Goal: Task Accomplishment & Management: Use online tool/utility

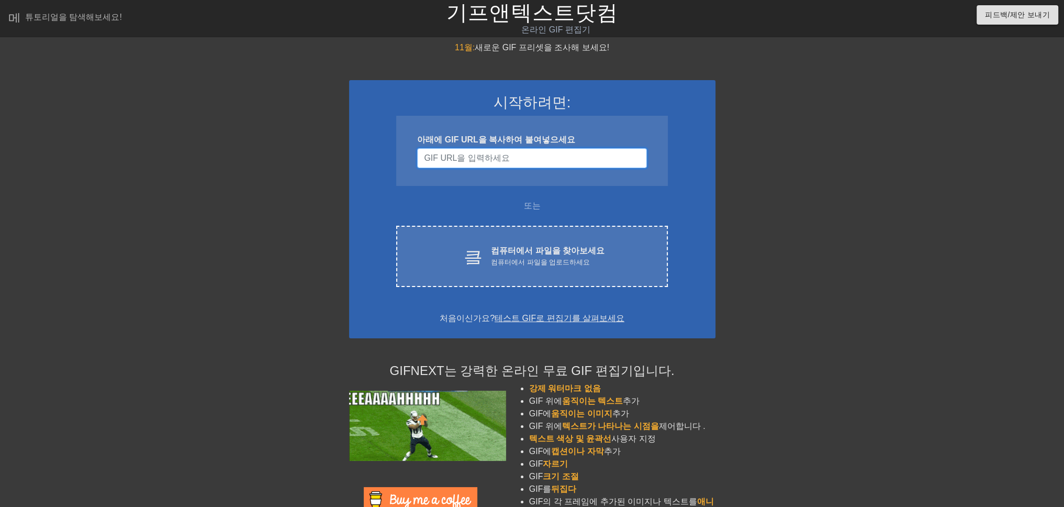
paste input "https://pin.it/4Bc2bmOpW"
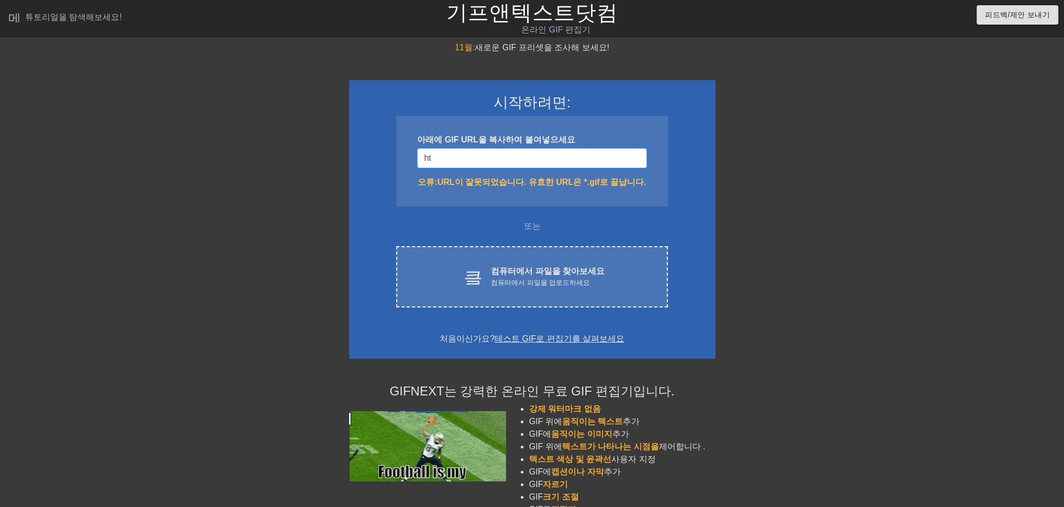
type input "h"
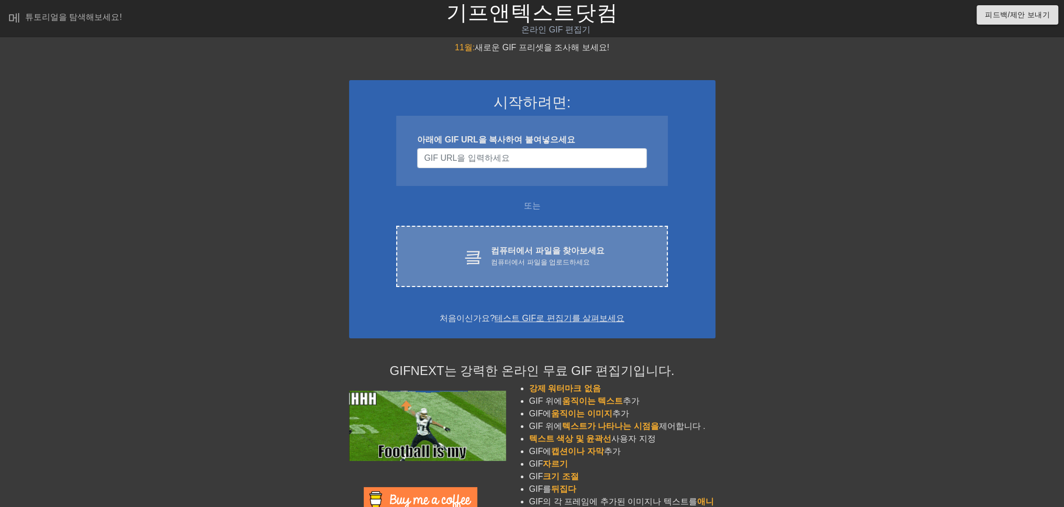
click at [482, 264] on div "클라우드 업로드" at bounding box center [470, 256] width 23 height 23
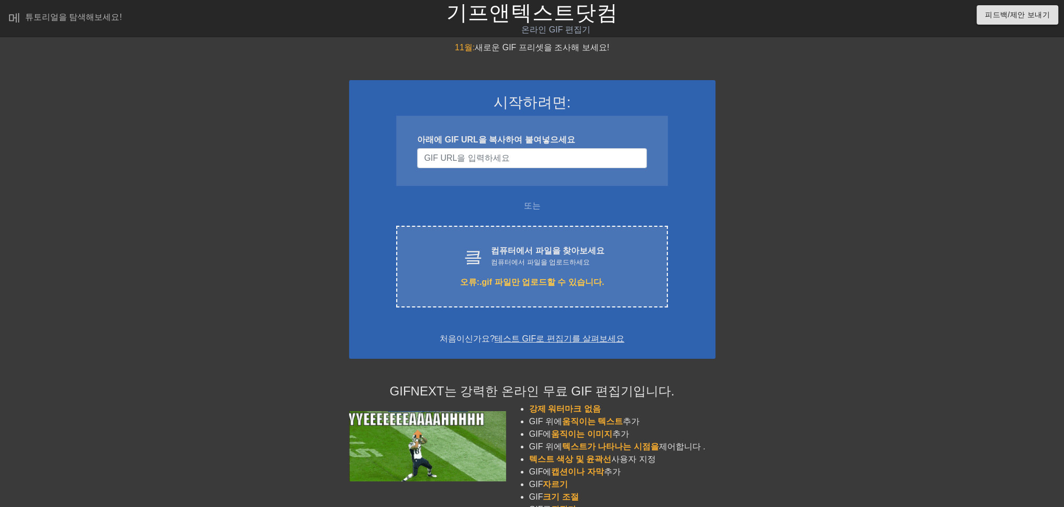
click at [541, 338] on font "테스트 GIF로 편집기를 살펴보세요" at bounding box center [560, 338] width 130 height 9
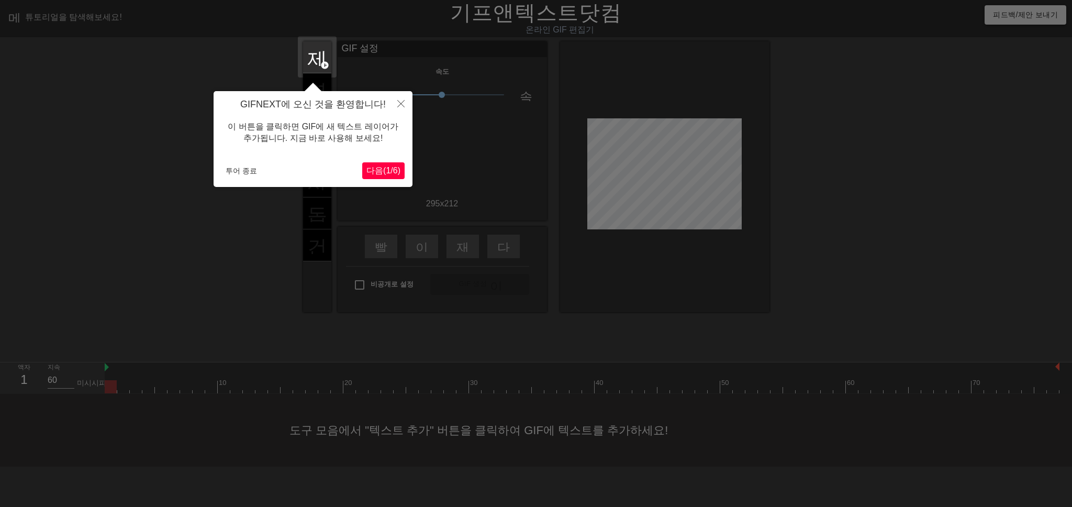
click at [366, 170] on font "다음" at bounding box center [374, 170] width 17 height 9
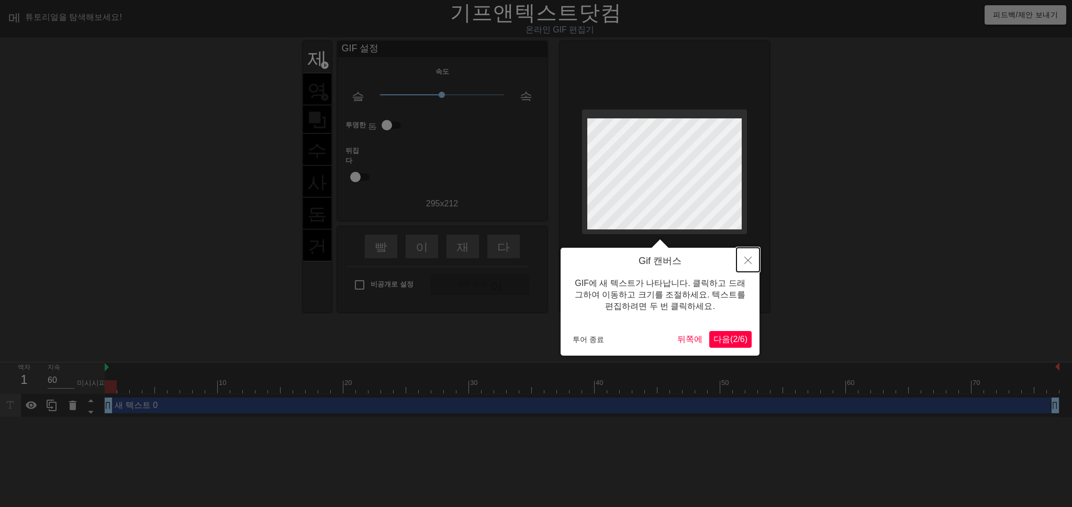
click at [747, 255] on button "닫다" at bounding box center [747, 260] width 23 height 24
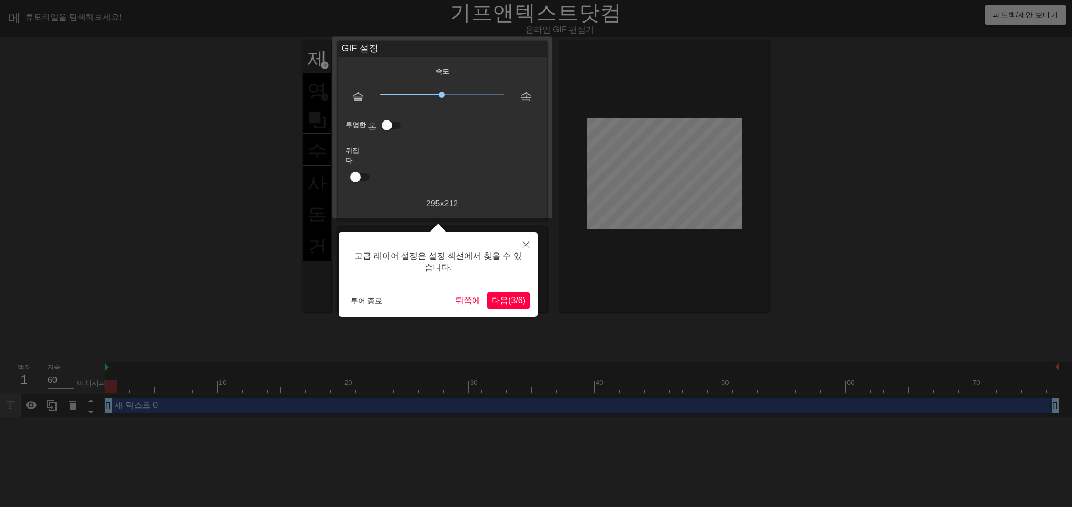
click at [498, 299] on font "다음" at bounding box center [499, 300] width 17 height 9
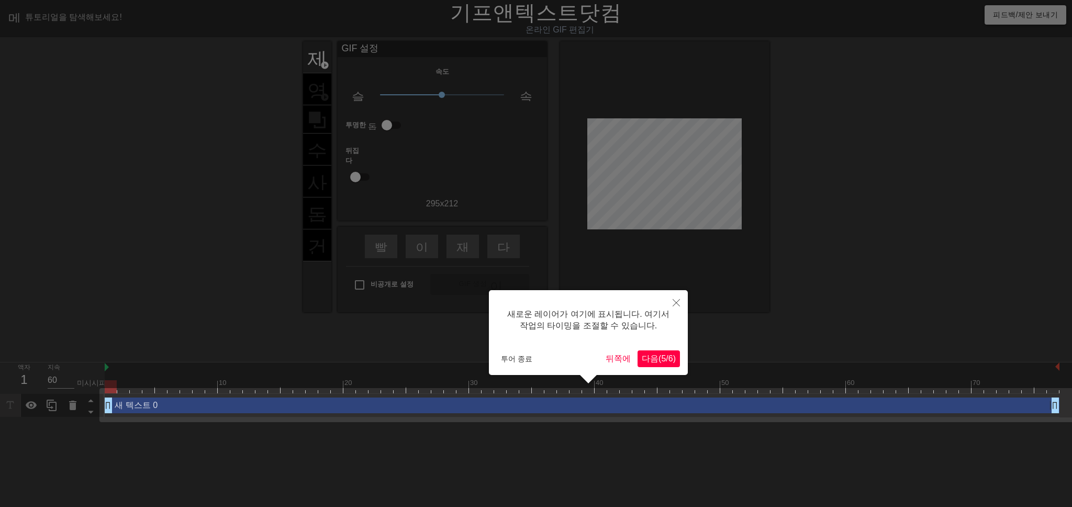
click at [644, 357] on font "다음" at bounding box center [650, 358] width 17 height 9
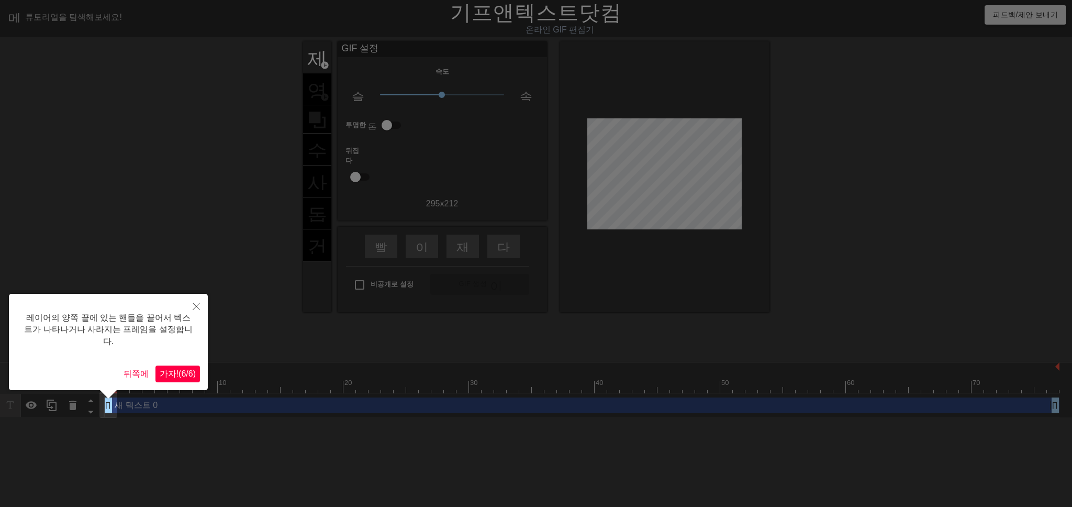
click at [644, 357] on div at bounding box center [536, 253] width 1072 height 507
click at [178, 369] on font "(" at bounding box center [179, 373] width 3 height 9
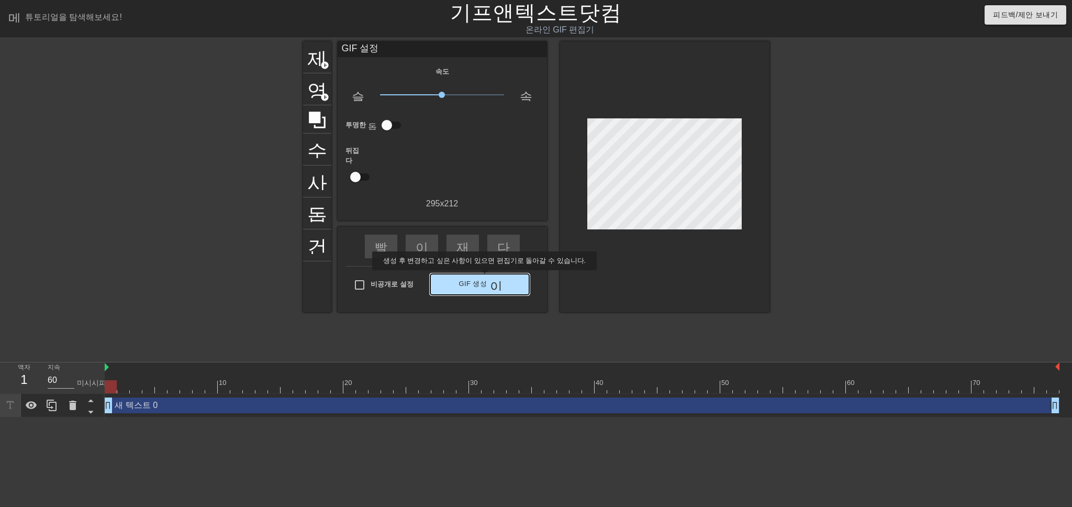
click at [477, 279] on font "GIF 생성" at bounding box center [472, 283] width 28 height 8
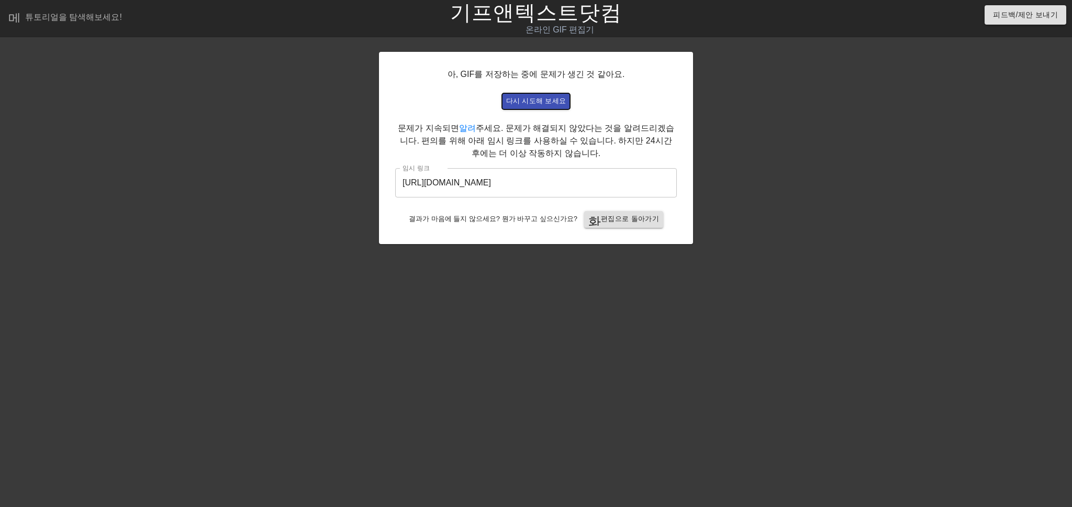
click at [540, 101] on font "다시 시도해 보세요" at bounding box center [536, 101] width 60 height 8
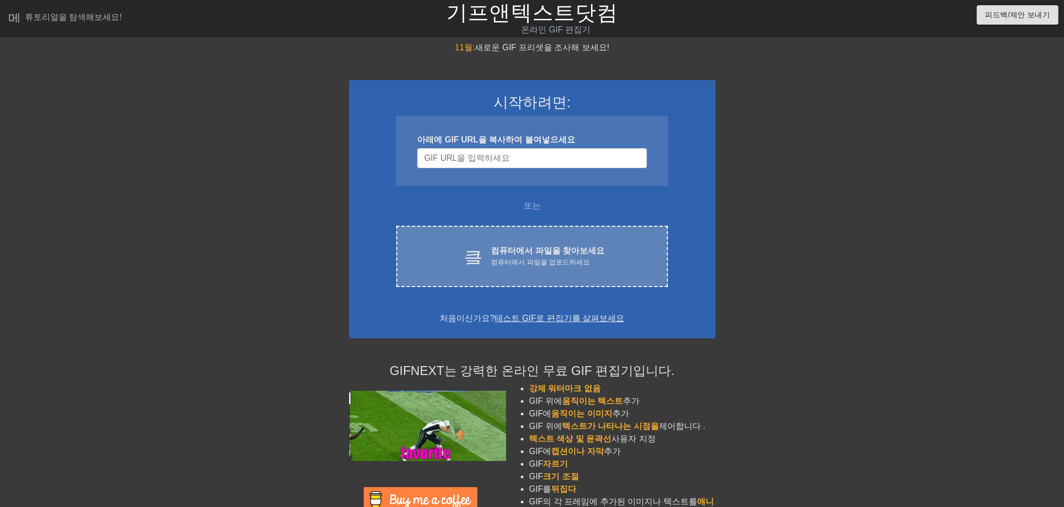
click at [515, 266] on font "컴퓨터에서 파일을 업로드하세요" at bounding box center [540, 262] width 99 height 8
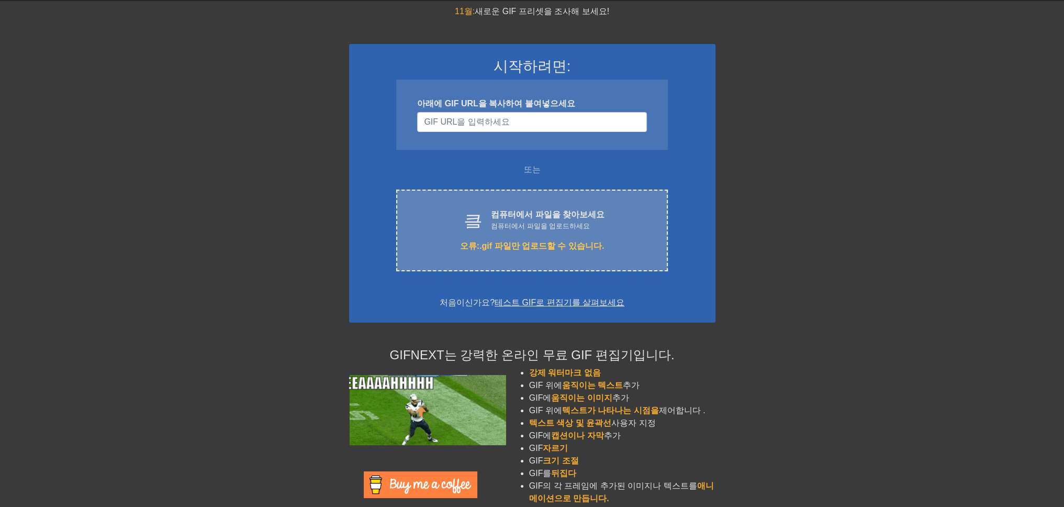
scroll to position [72, 0]
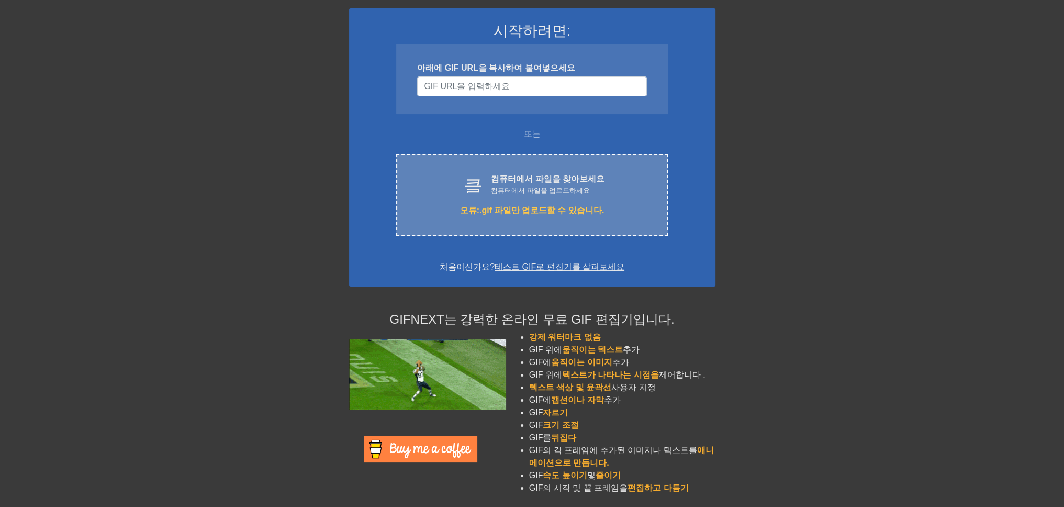
click at [521, 196] on div "클라우드 업로드 컴퓨터에서 파일을 찾아보세요 컴퓨터에서 파일을 업로드하세요 오류: .gif 파일만 업로드할 수 있습니다. Choose files" at bounding box center [531, 195] width 271 height 82
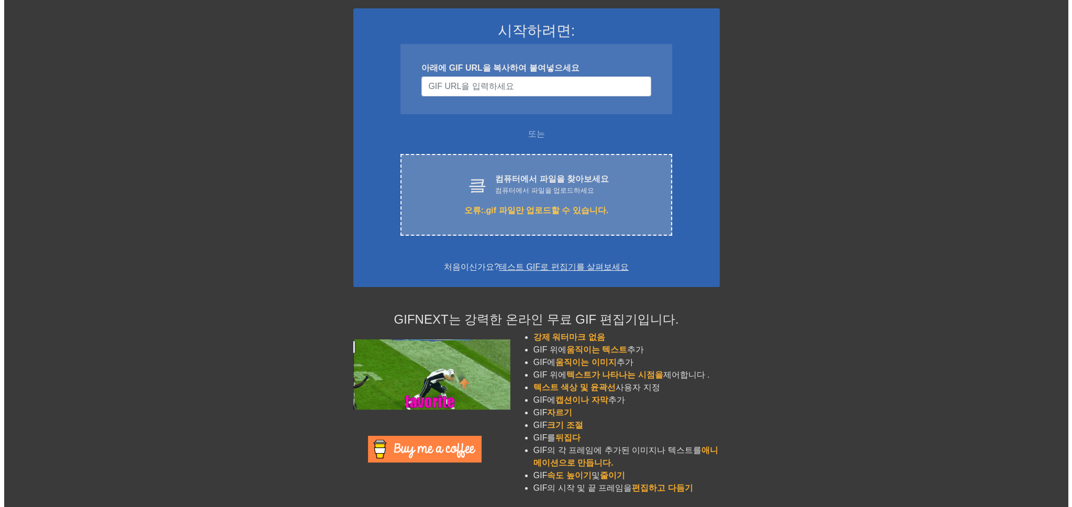
scroll to position [0, 0]
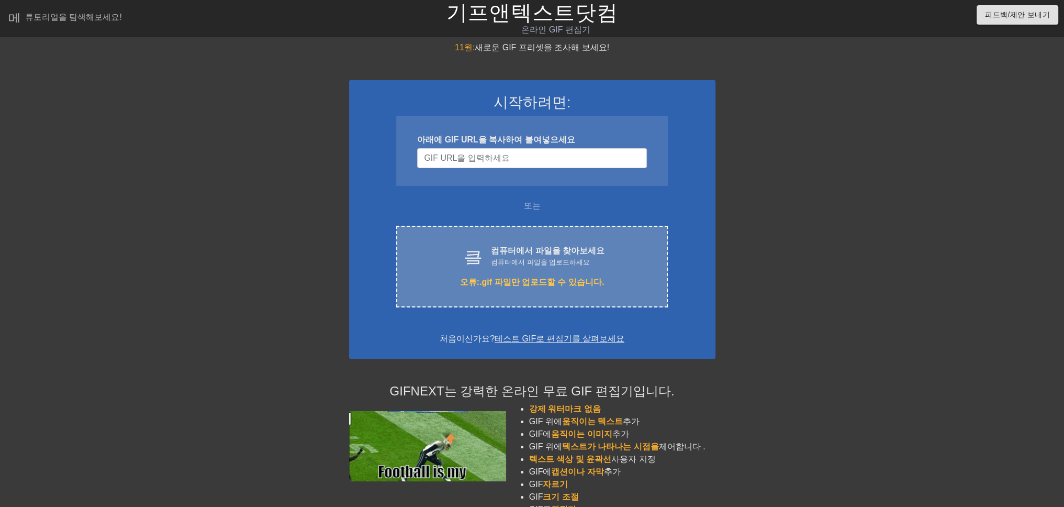
click at [532, 270] on div "클라우드 업로드 컴퓨터에서 파일을 찾아보세요 컴퓨터에서 파일을 업로드하세요 오류: .gif 파일만 업로드할 수 있습니다. Choose files" at bounding box center [531, 267] width 271 height 82
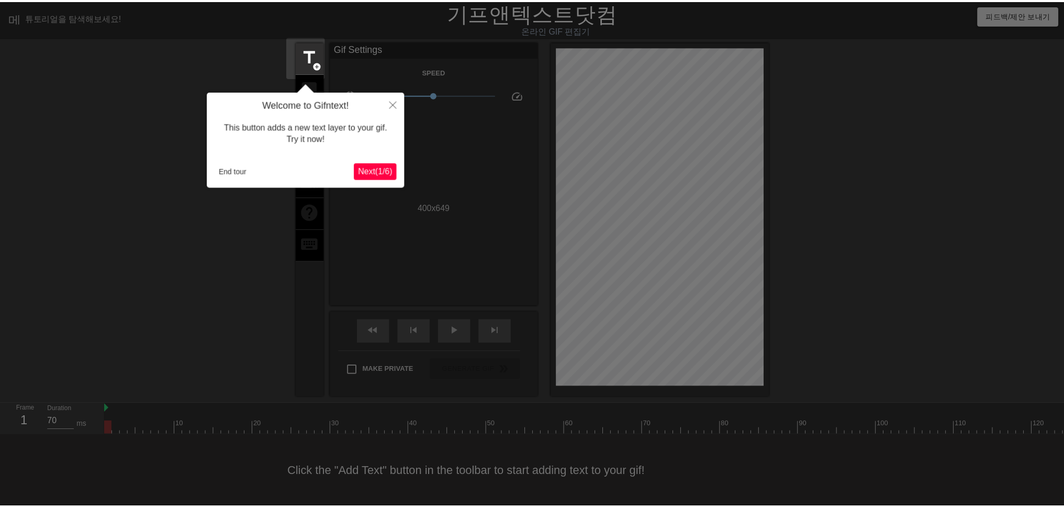
scroll to position [8, 0]
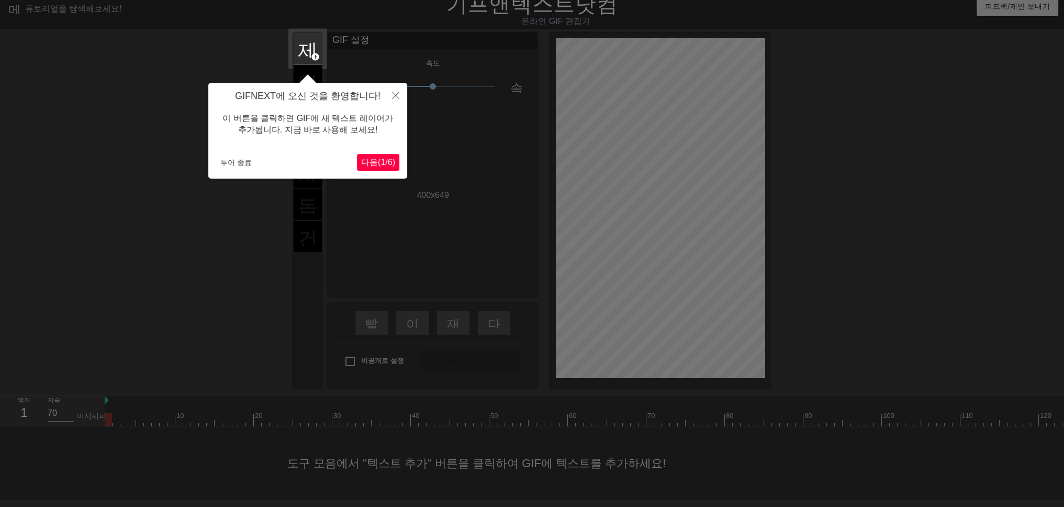
click at [308, 69] on div "제목 add_circle 영상 add_circle 수확고 사진_크기_선택_대형 돕다 건반" at bounding box center [308, 210] width 28 height 355
click at [366, 160] on font "다음" at bounding box center [369, 162] width 17 height 9
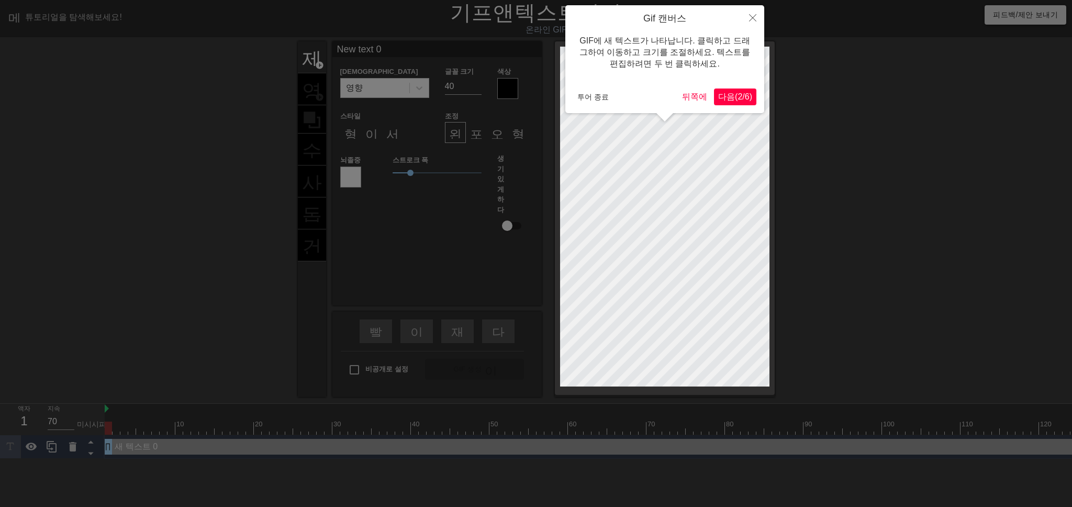
scroll to position [1, 2]
type input "ㄴ"
type textarea "ㄴ"
type input "s"
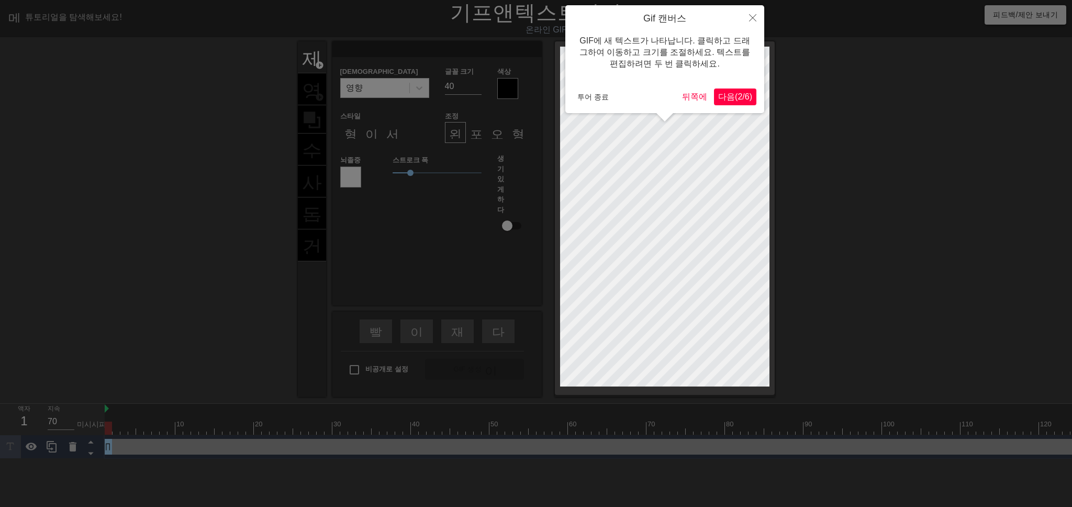
type textarea "s"
type input "se"
type textarea "se"
type input "sea"
type textarea "sea"
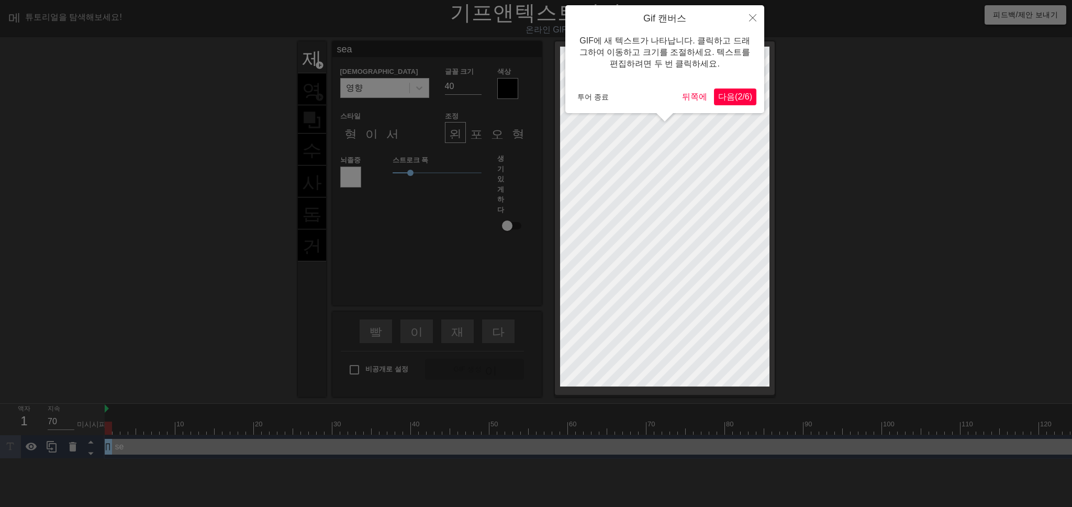
type input "se"
type textarea "se"
type input "s"
type textarea "s"
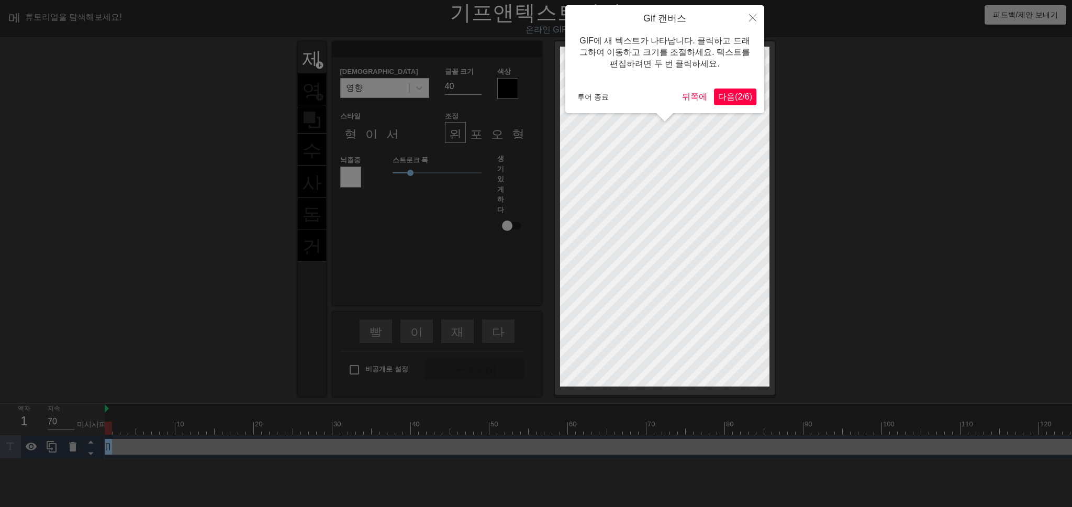
type input "S"
type textarea "S"
type input "SE"
type textarea "SE"
type input "SEA"
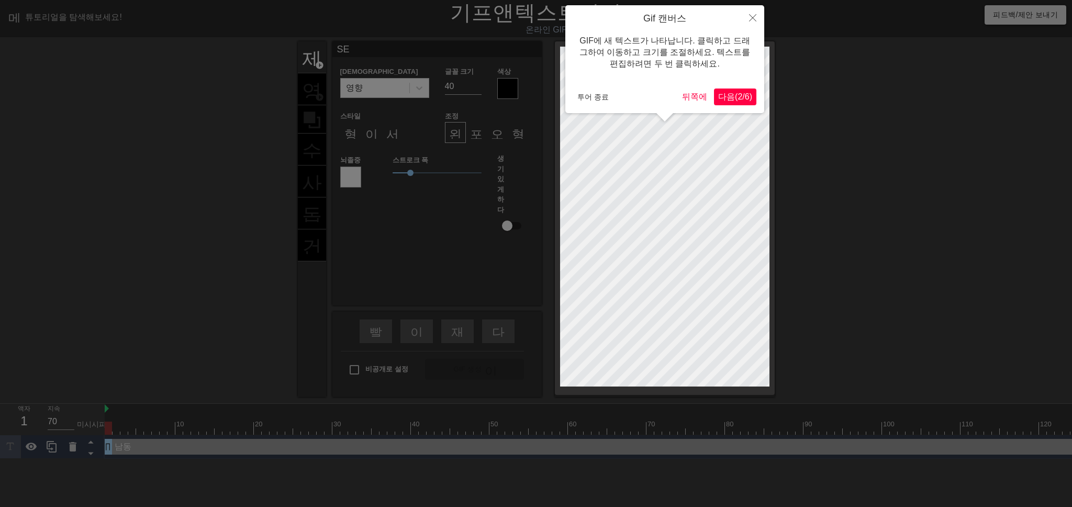
type textarea "SEA"
type input "SEAR"
type textarea "SEAR"
type input "SEARE"
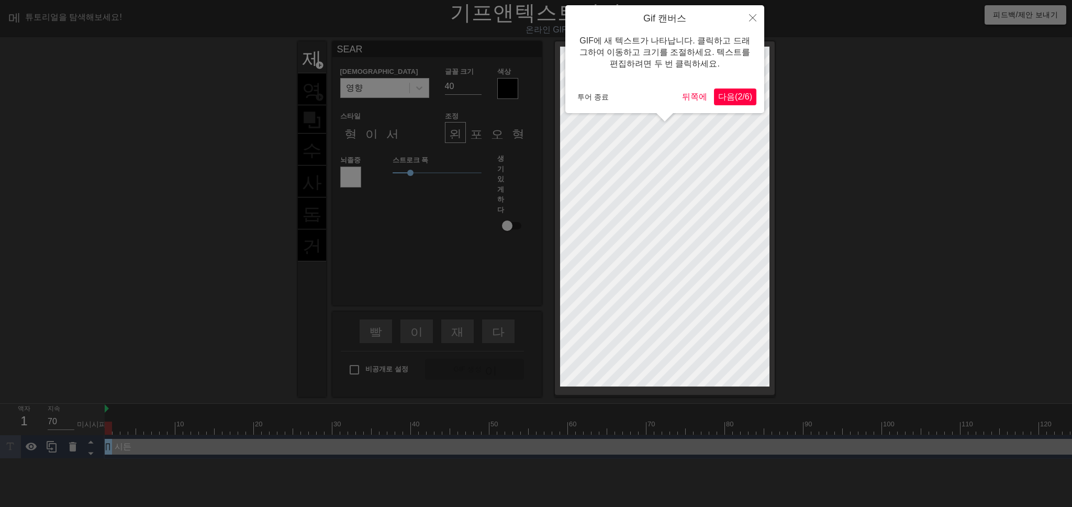
type textarea "SEARE"
type input "SEARE"
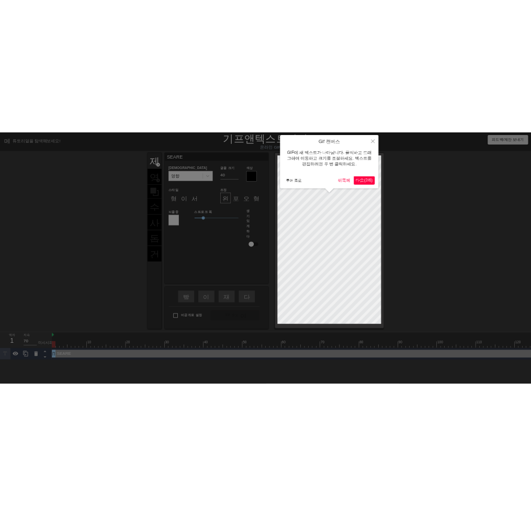
scroll to position [2, 1]
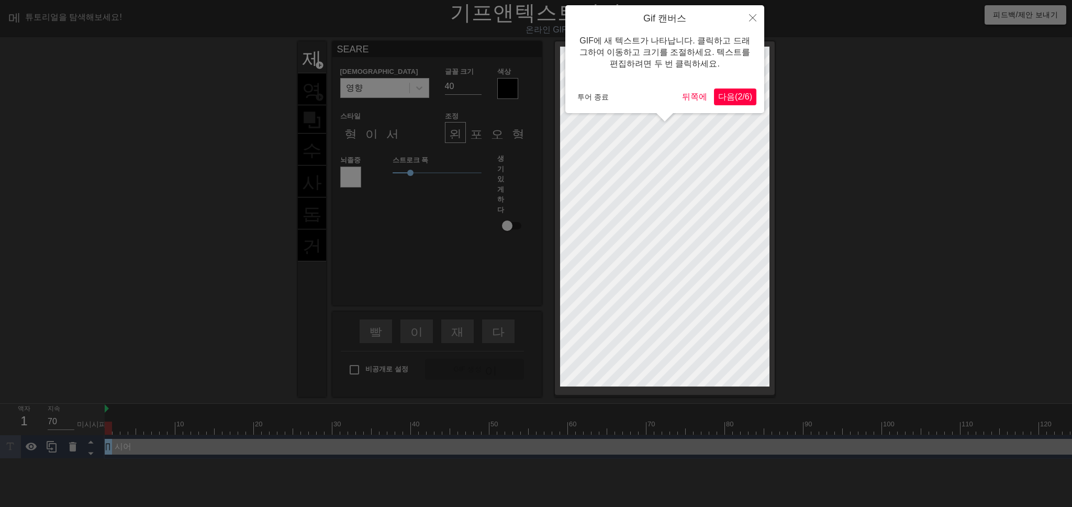
type textarea "SEARE"
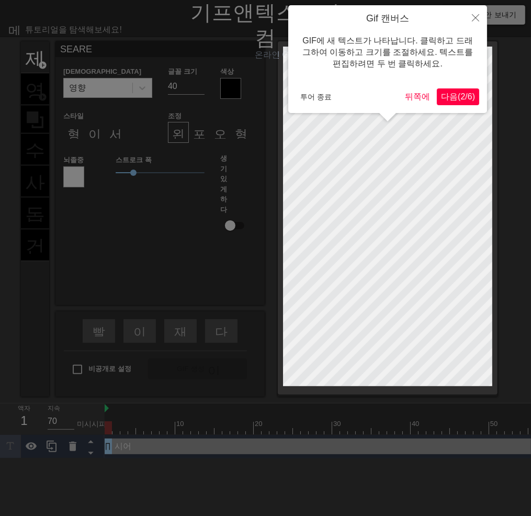
type input "SEARES"
type textarea "SEARE S"
type input "SEARESI"
type textarea "SEARE SI"
type input "SEARESIN"
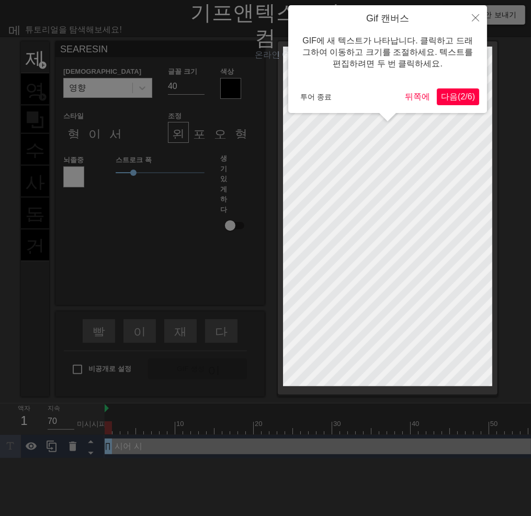
type textarea "SEARE SIN"
type input "SEARESINC"
type textarea "SEARE SINC"
type input "SEARESINCE"
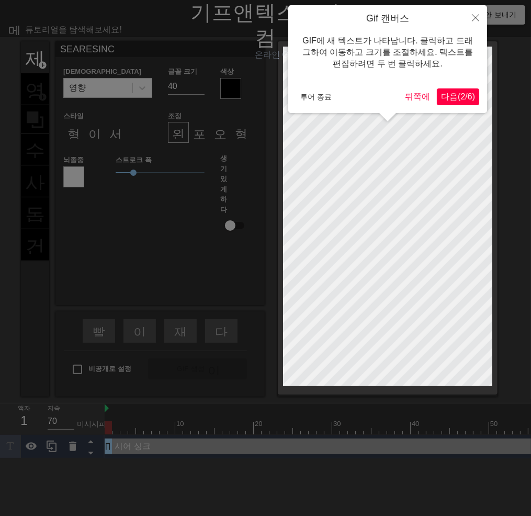
type textarea "SEARE SINCE"
type input "SEARESINCE1"
type textarea "SEARE SINCE1"
type input "SEARESINCE19"
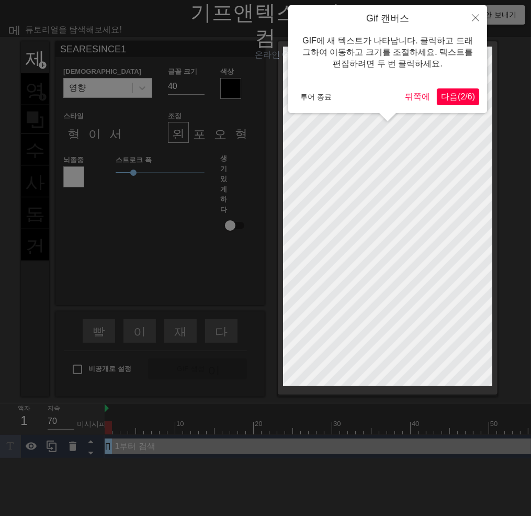
type textarea "SEARE SINCE19"
type input "SEARESINCE197"
type textarea "SEARE SINCE197"
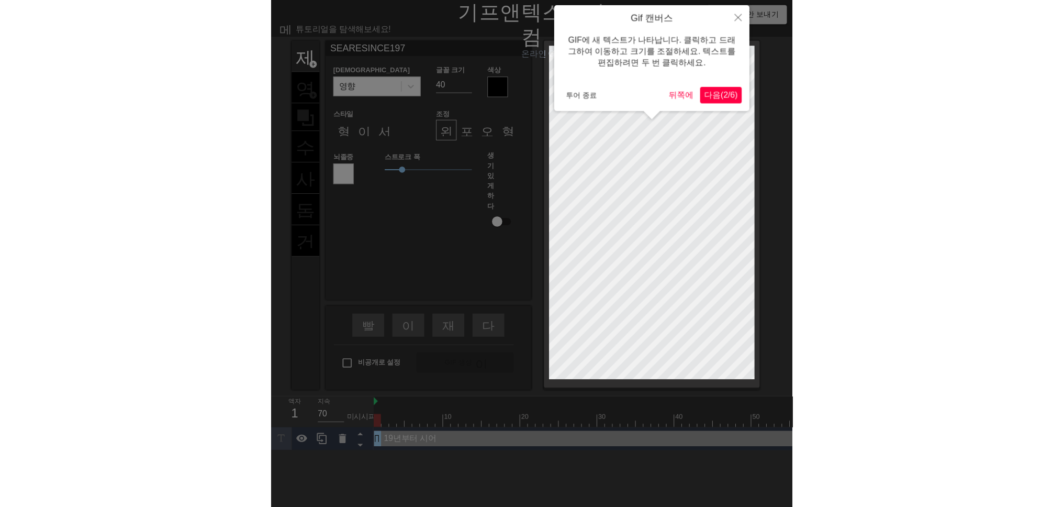
scroll to position [2, 2]
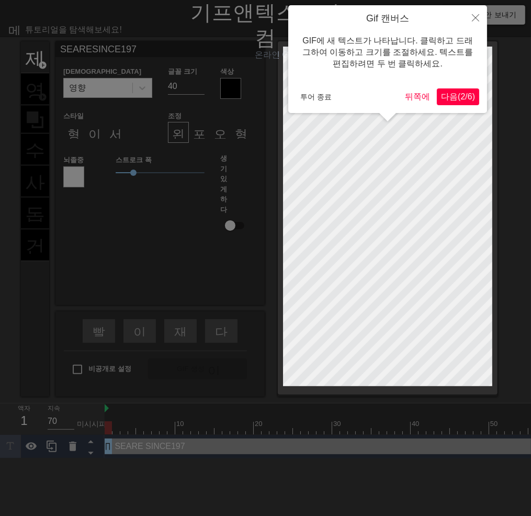
type input "SEARESINCE1978"
type textarea "SEARE SINCE[DATE]"
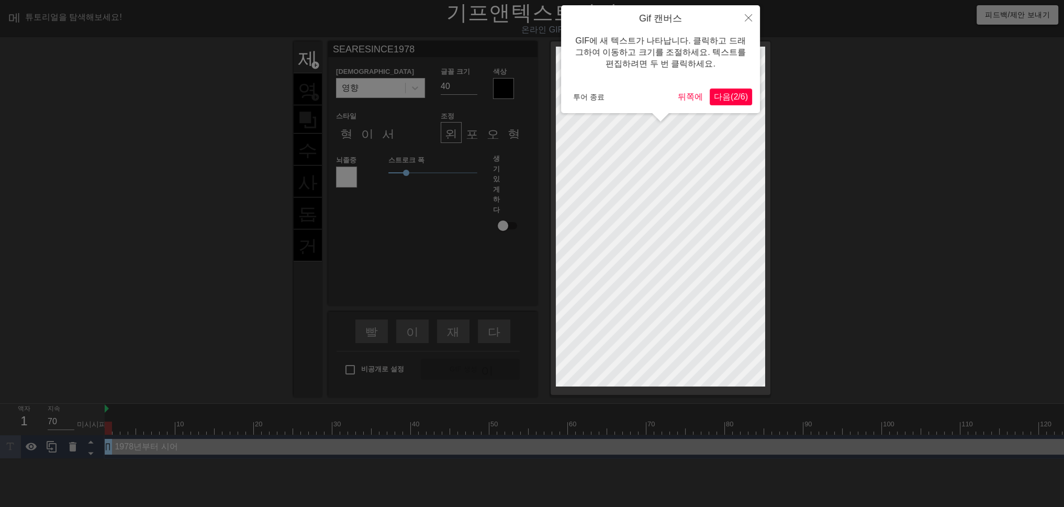
scroll to position [1, 2]
click at [412, 334] on div at bounding box center [532, 258] width 1064 height 516
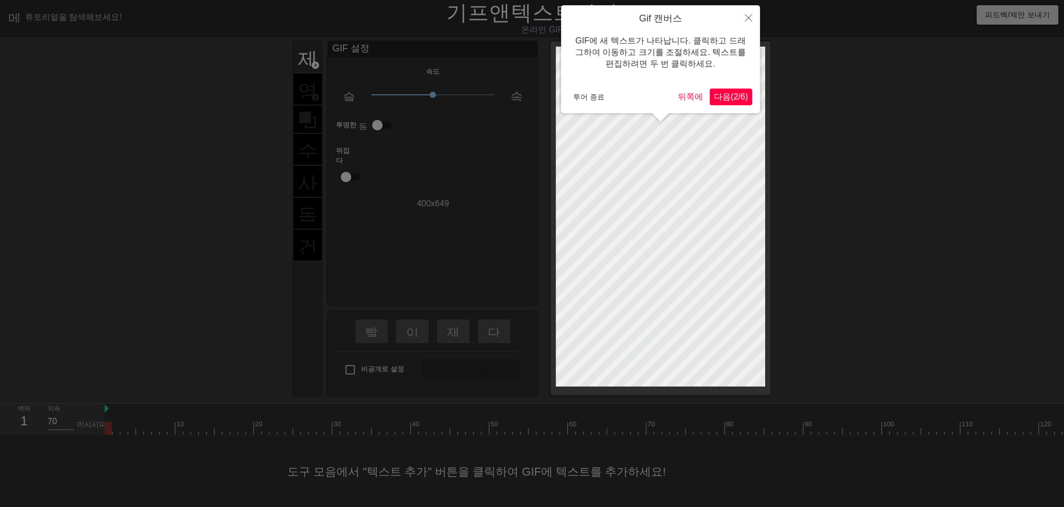
click at [310, 56] on div at bounding box center [532, 258] width 1064 height 516
click at [678, 96] on font "뒤쪽에" at bounding box center [690, 96] width 25 height 9
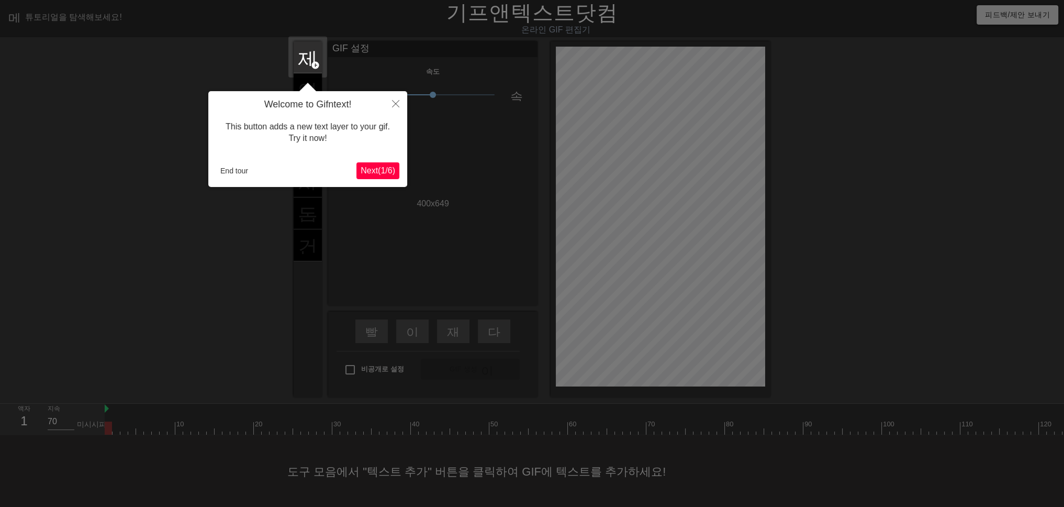
scroll to position [8, 0]
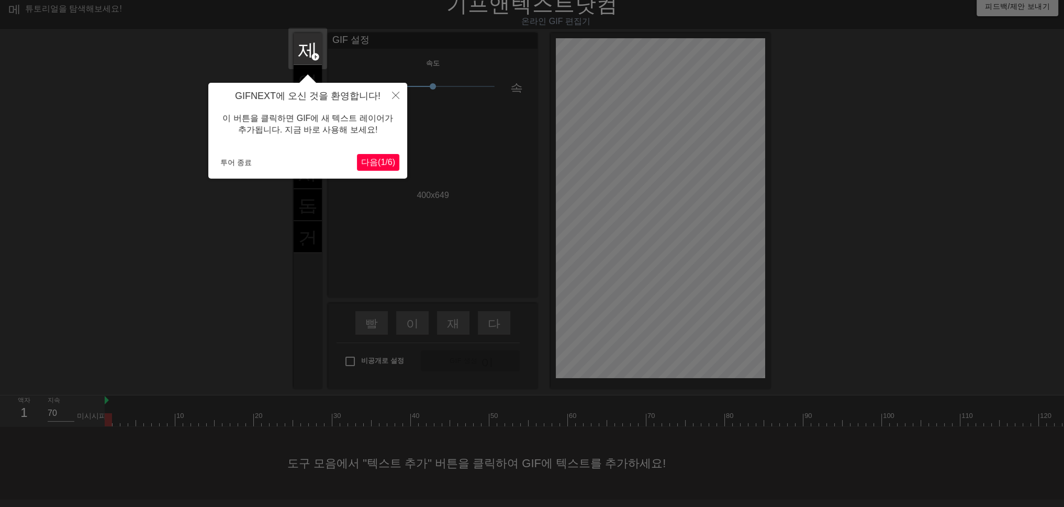
click at [499, 160] on div at bounding box center [532, 249] width 1064 height 515
click at [394, 94] on icon "닫다" at bounding box center [395, 95] width 7 height 7
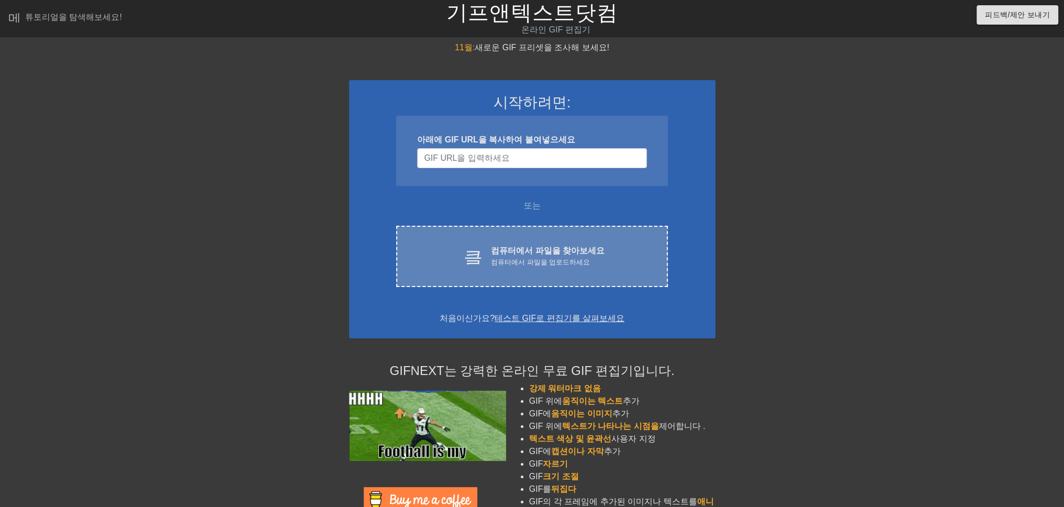
click at [566, 259] on font "컴퓨터에서 파일을 업로드하세요" at bounding box center [540, 262] width 99 height 8
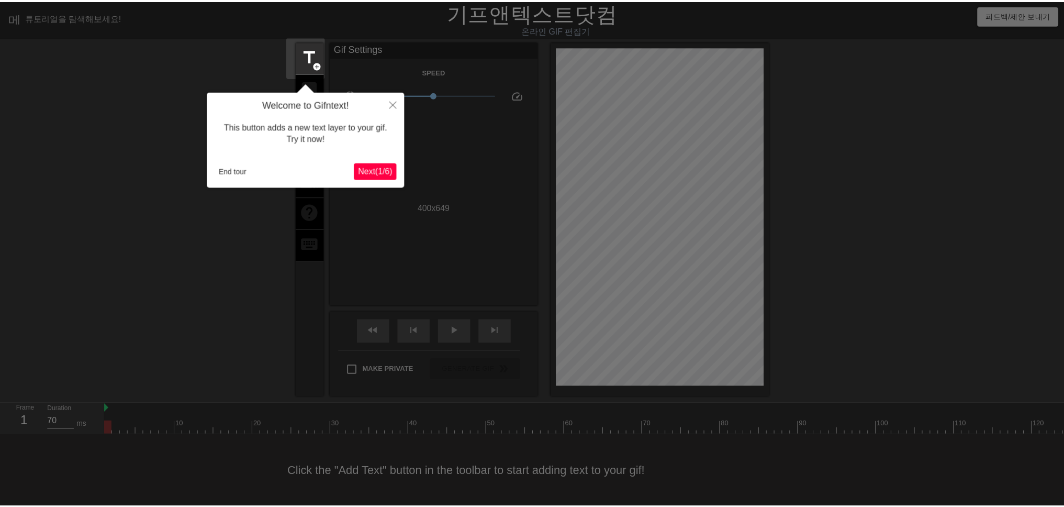
scroll to position [8, 0]
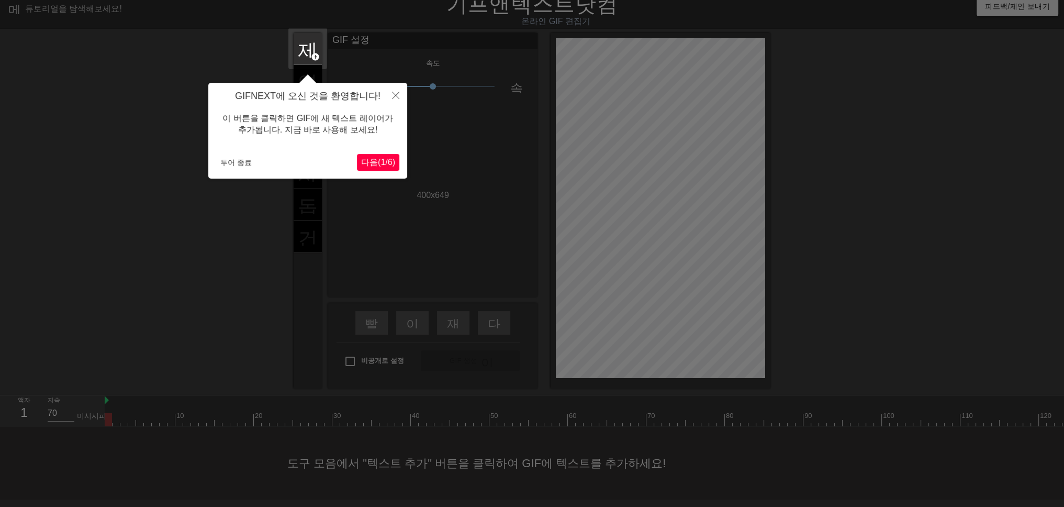
click at [361, 161] on font "다음" at bounding box center [369, 162] width 17 height 9
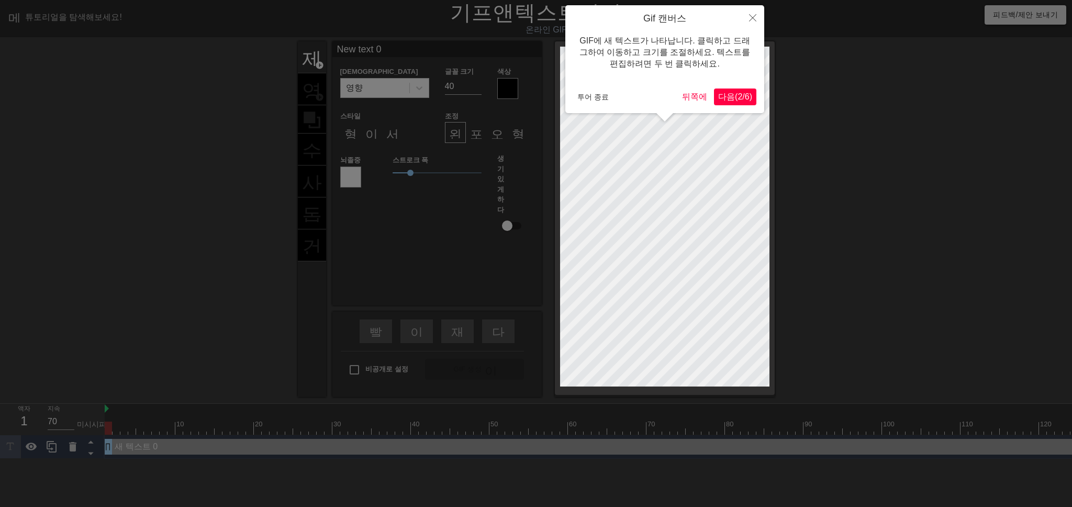
scroll to position [1, 1]
type input "S"
type textarea "S"
type input "SE"
type textarea "SE"
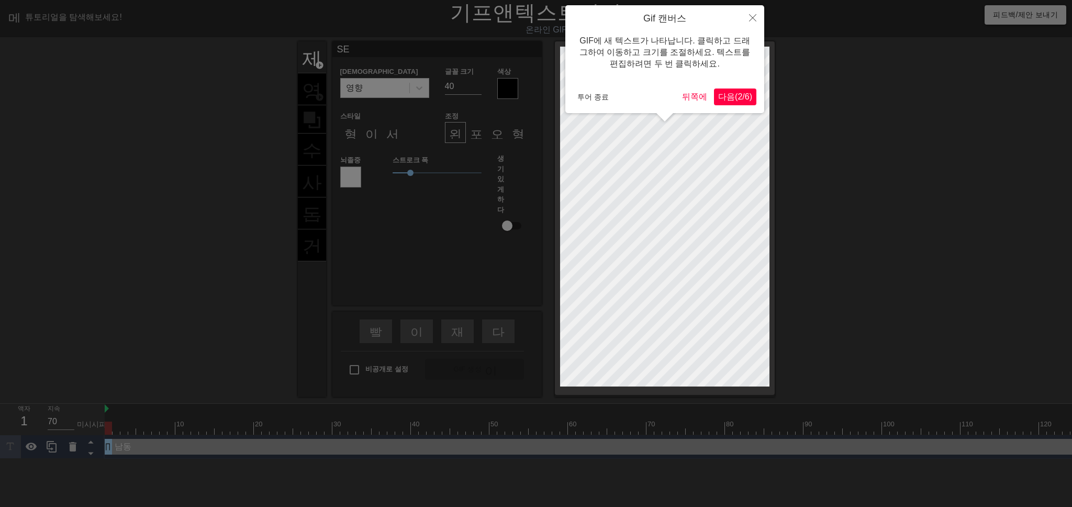
type input "SEA"
type textarea "SEA"
type input "SEAR"
type textarea "SEAR"
type input "SEARA"
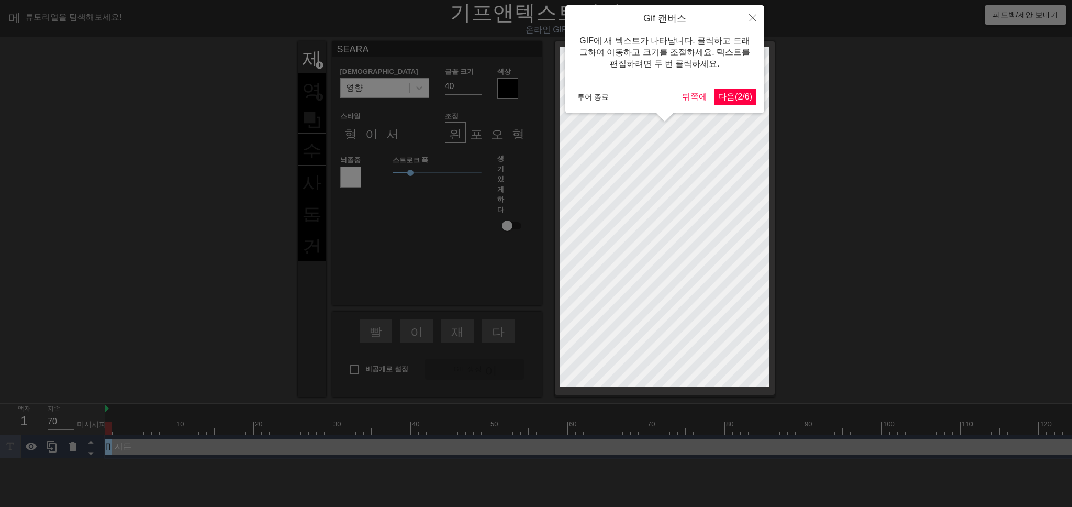
scroll to position [1, 2]
type textarea "SEARA"
click at [737, 98] on font "2" at bounding box center [739, 96] width 5 height 9
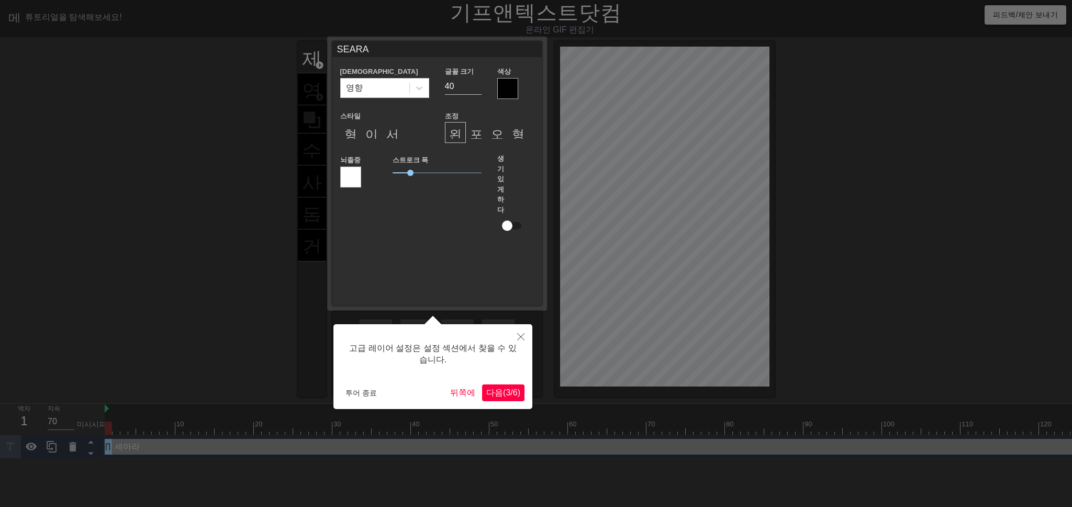
click at [506, 393] on font "3" at bounding box center [508, 392] width 5 height 9
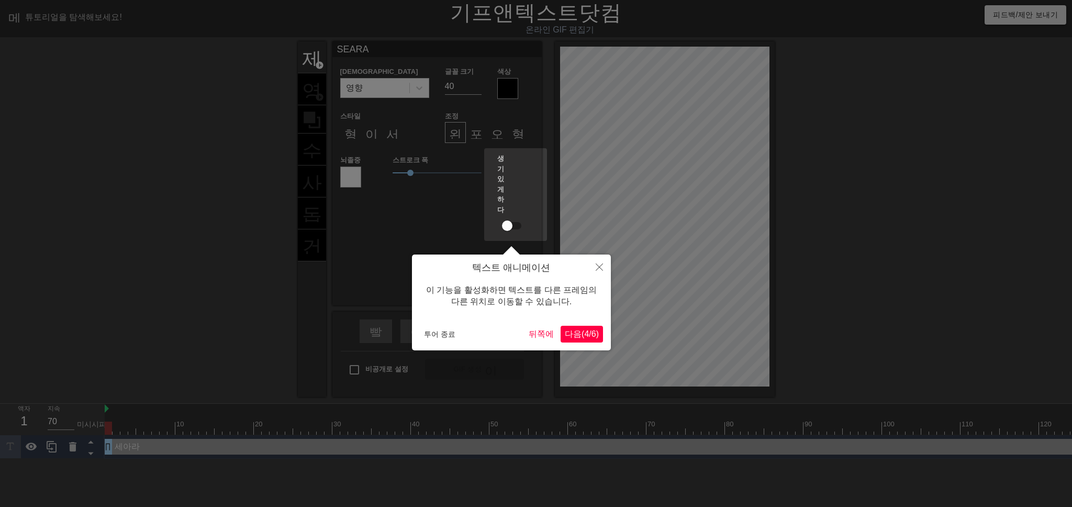
click at [569, 329] on font "다음" at bounding box center [573, 333] width 17 height 9
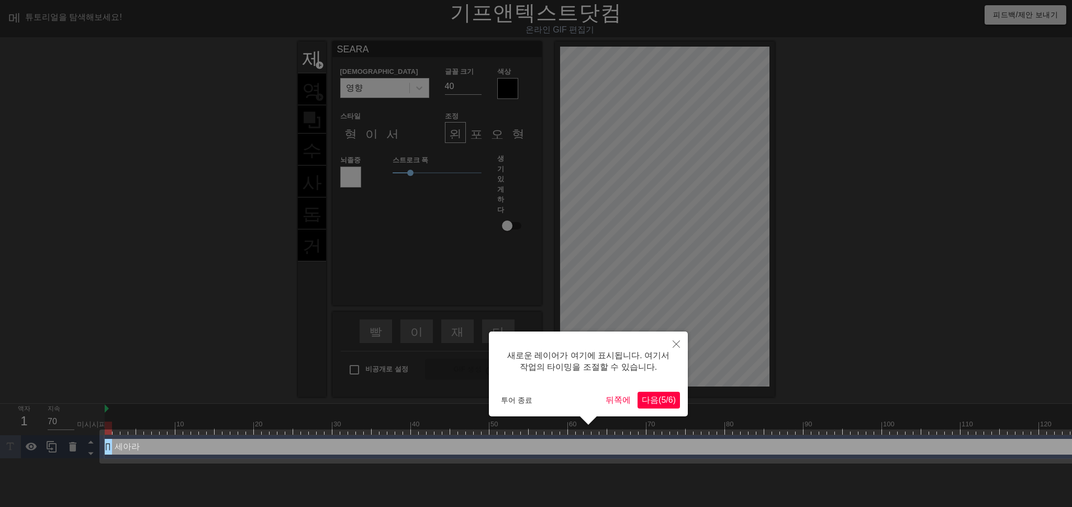
click at [647, 398] on font "다음" at bounding box center [650, 399] width 17 height 9
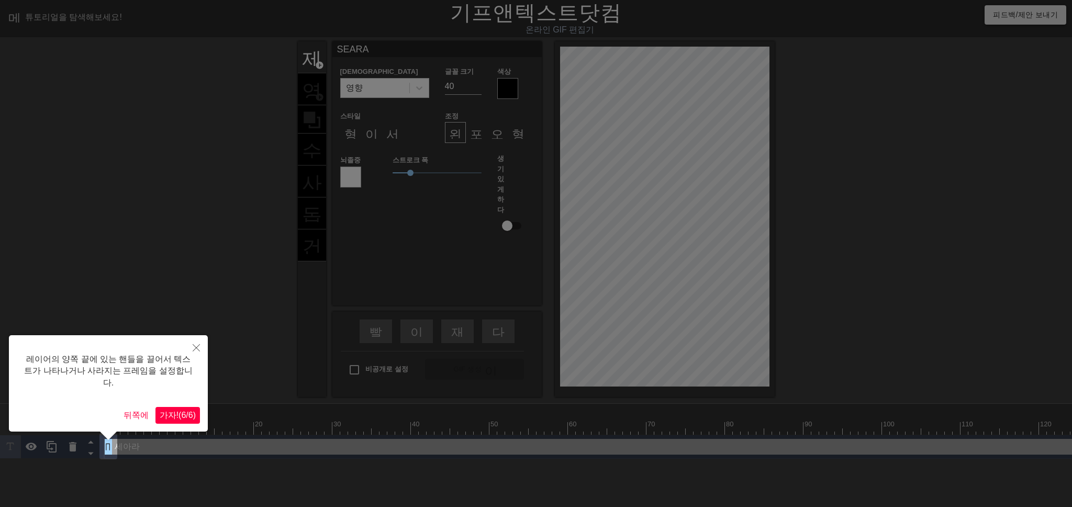
click at [181, 410] on font "6" at bounding box center [183, 414] width 5 height 9
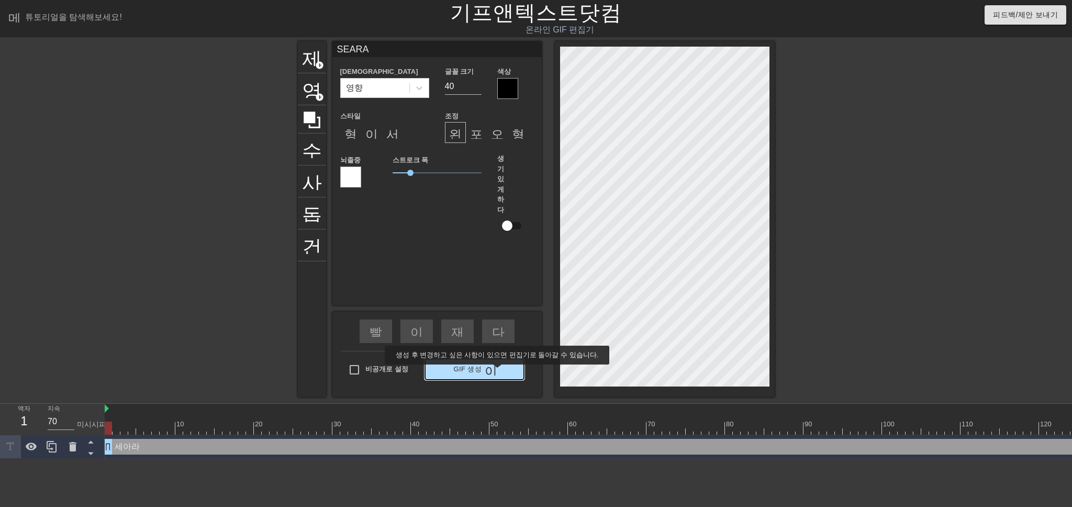
click at [489, 372] on font "이중 화살표" at bounding box center [518, 369] width 66 height 13
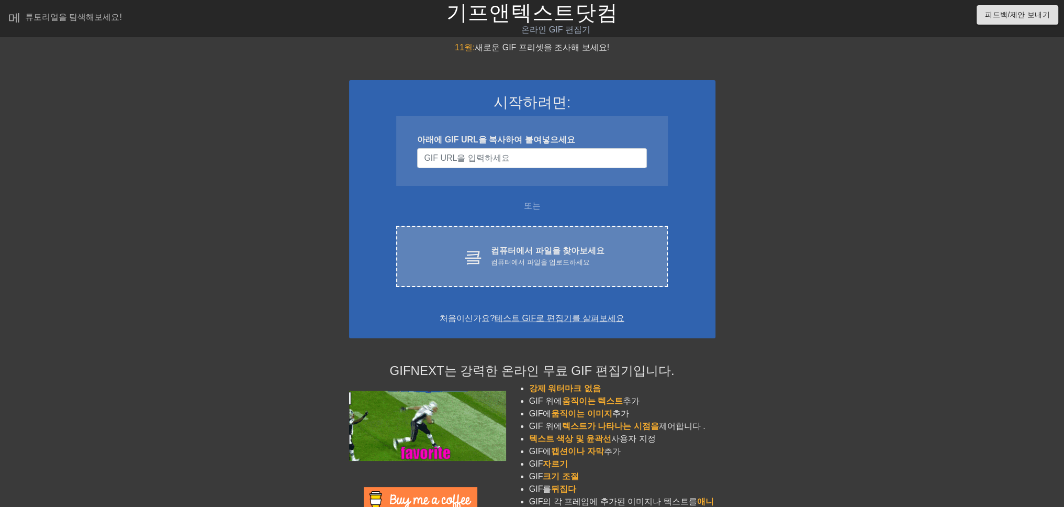
click at [506, 261] on font "컴퓨터에서 파일을 업로드하세요" at bounding box center [540, 262] width 99 height 8
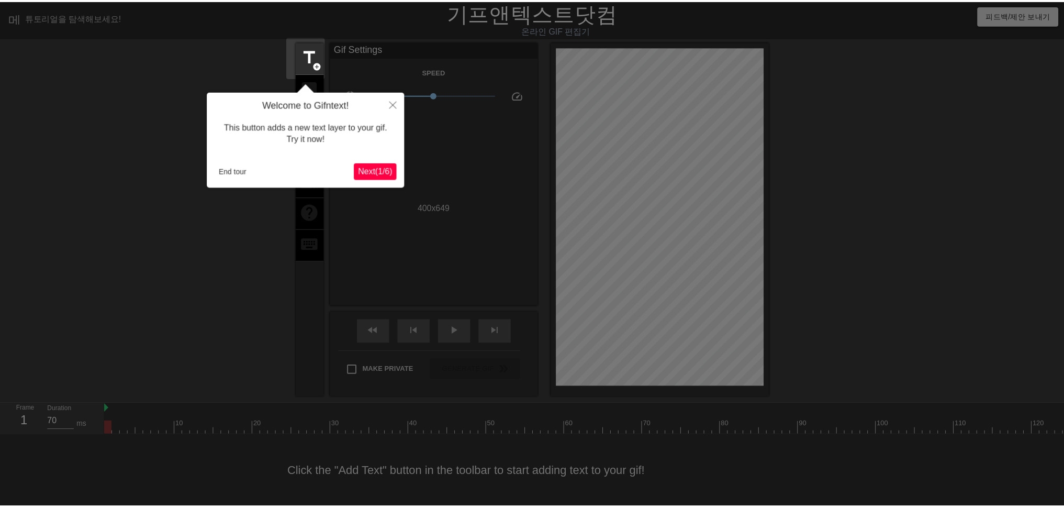
scroll to position [8, 0]
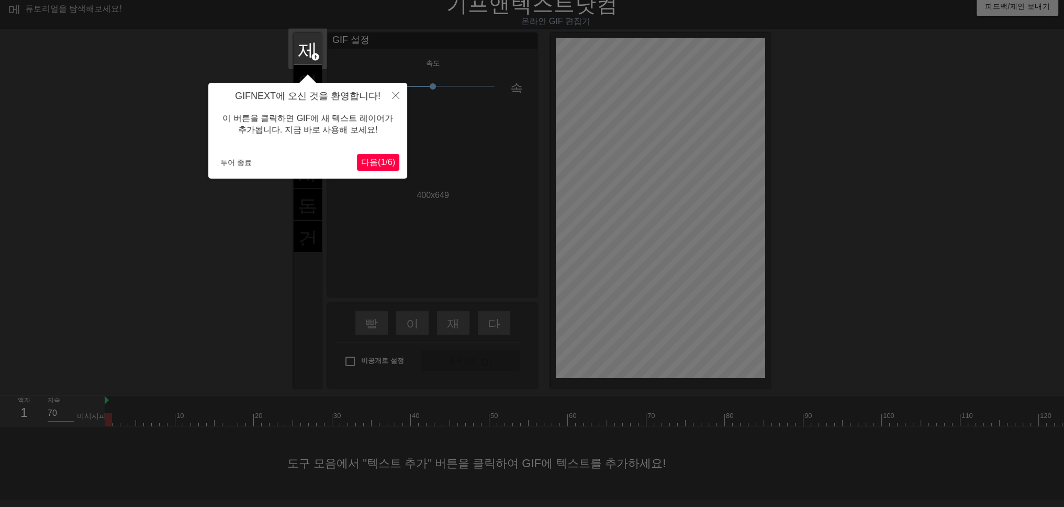
click at [380, 162] on font "1" at bounding box center [382, 162] width 5 height 9
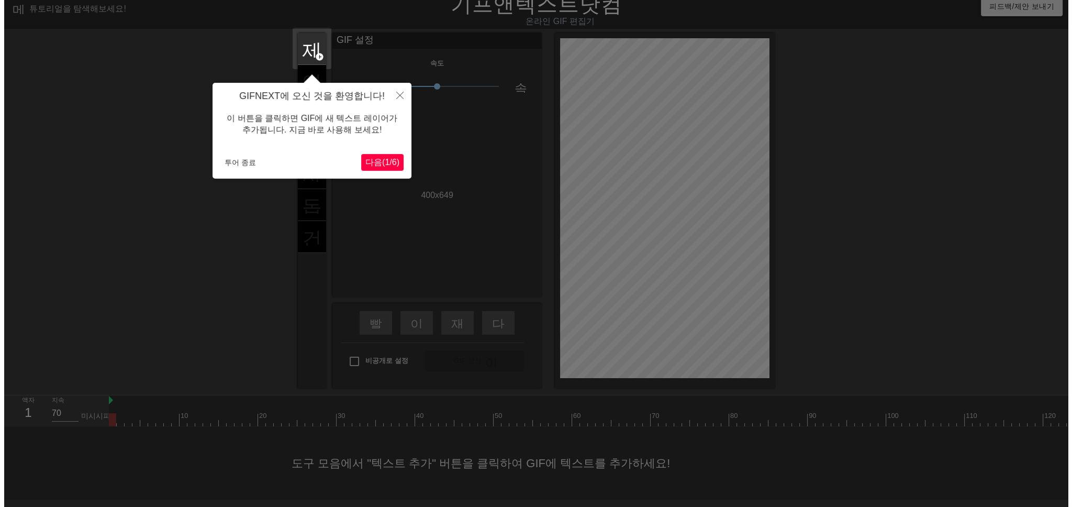
scroll to position [0, 0]
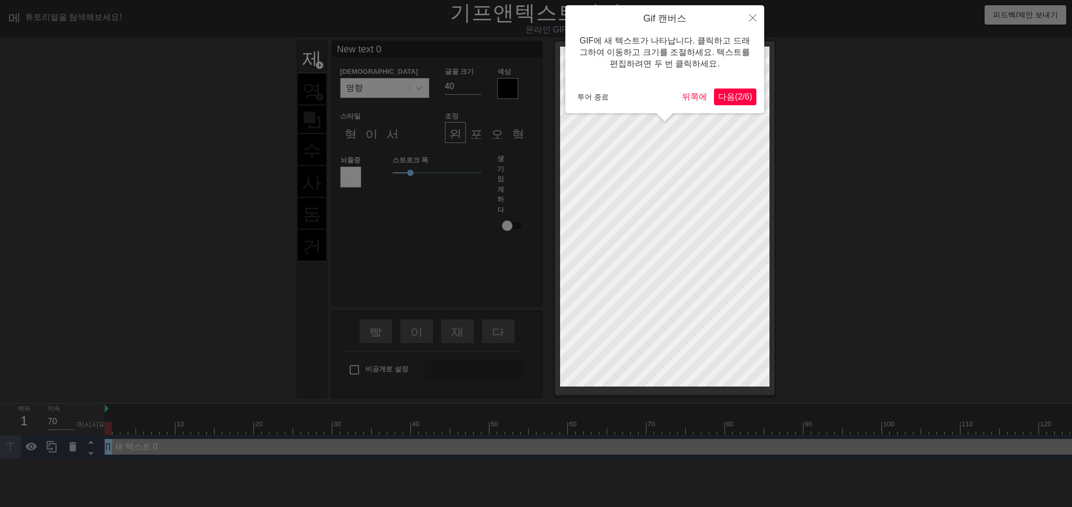
click at [735, 96] on font "(" at bounding box center [736, 96] width 3 height 9
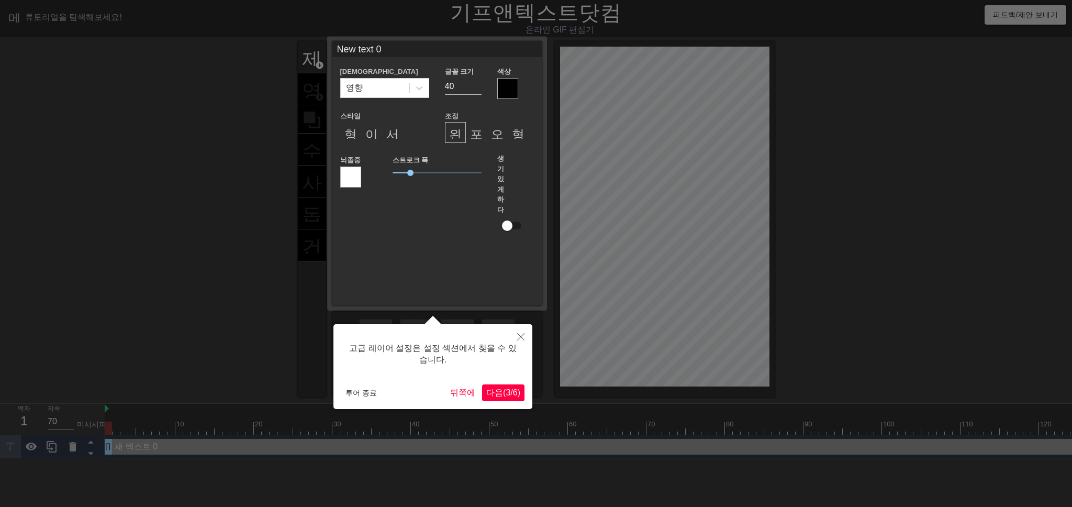
click at [510, 395] on font "/" at bounding box center [511, 392] width 2 height 9
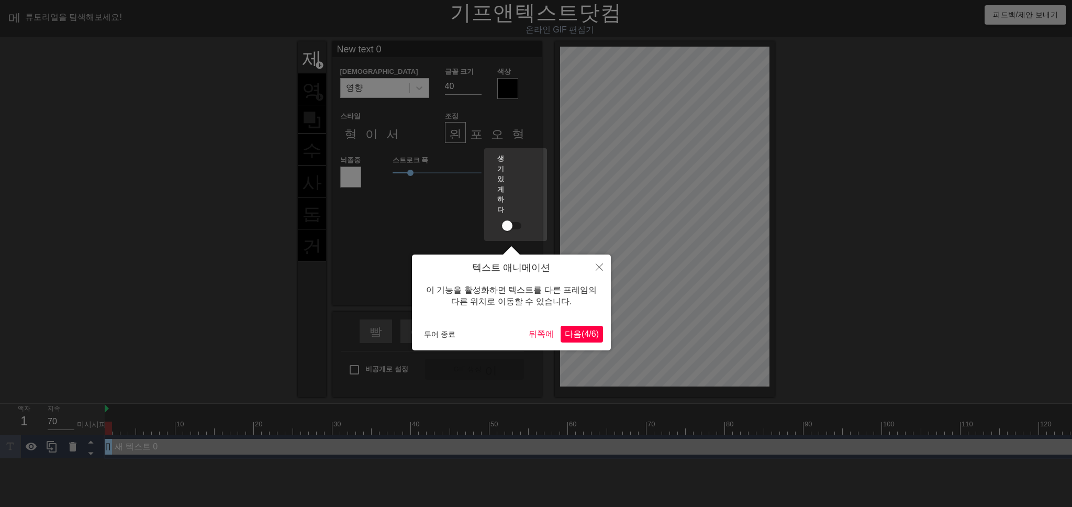
click at [584, 333] on font "4" at bounding box center [586, 333] width 5 height 9
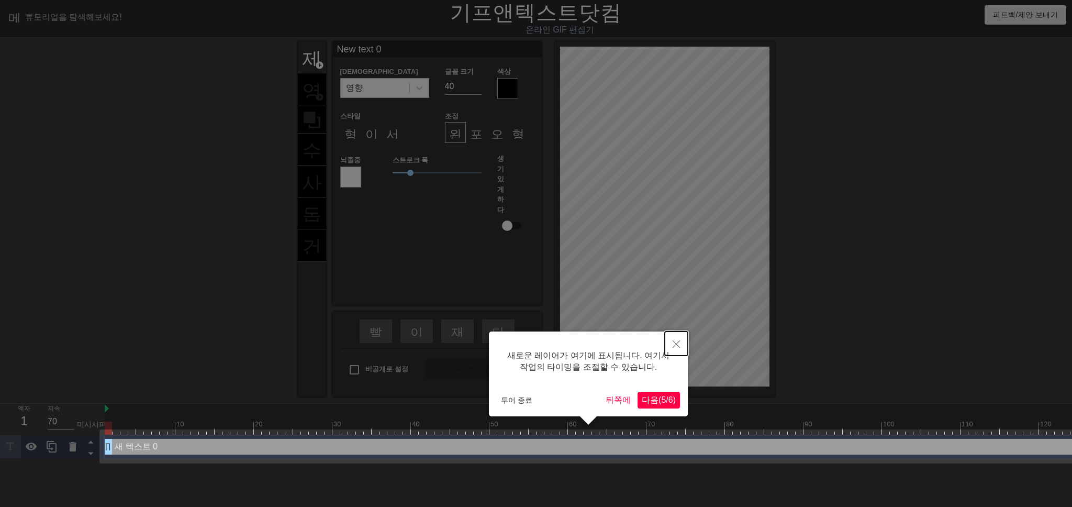
click at [676, 343] on icon "닫다" at bounding box center [675, 343] width 7 height 7
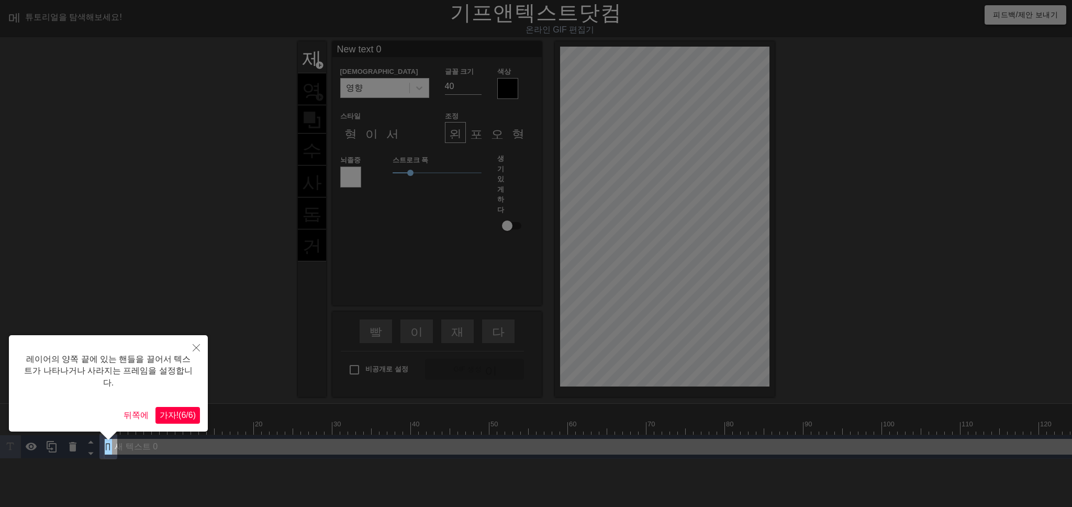
click at [312, 60] on div at bounding box center [536, 253] width 1072 height 507
click at [311, 93] on div at bounding box center [536, 253] width 1072 height 507
click at [417, 88] on div at bounding box center [536, 253] width 1072 height 507
click at [126, 447] on div at bounding box center [536, 253] width 1072 height 507
click at [125, 410] on font "뒤쪽에" at bounding box center [135, 414] width 25 height 9
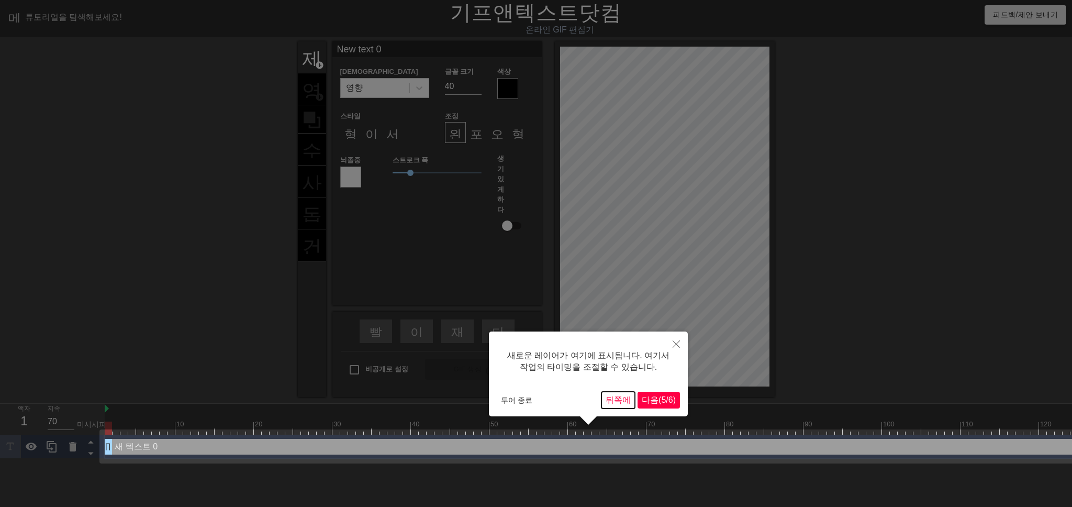
click at [610, 397] on font "뒤쪽에" at bounding box center [617, 399] width 25 height 9
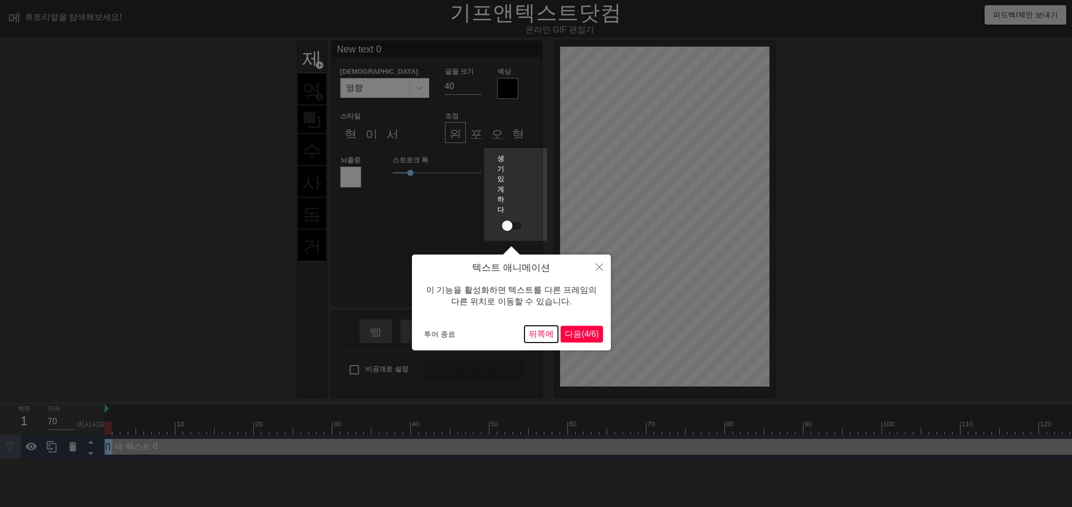
click at [532, 333] on font "뒤쪽에" at bounding box center [541, 333] width 25 height 9
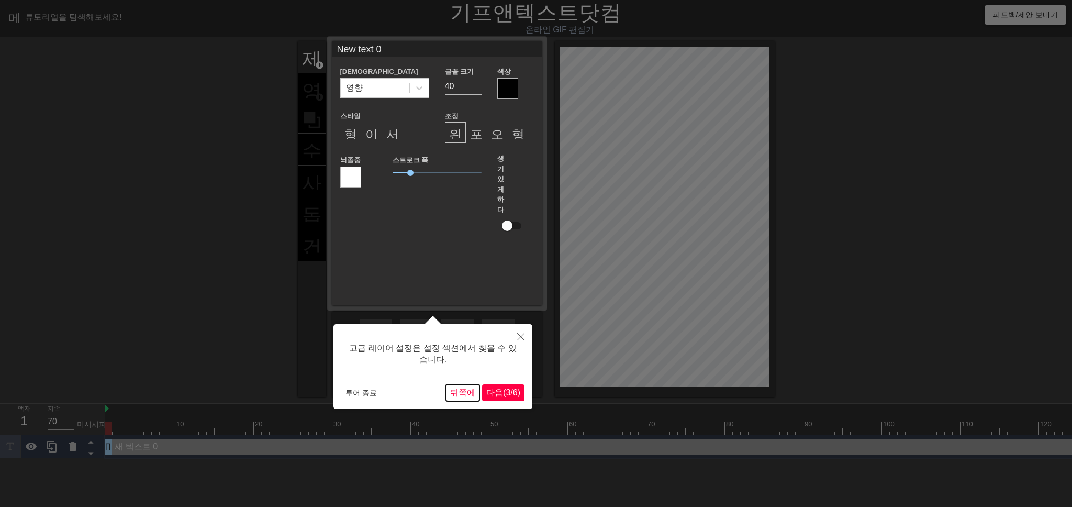
click at [452, 395] on font "뒤쪽에" at bounding box center [462, 392] width 25 height 9
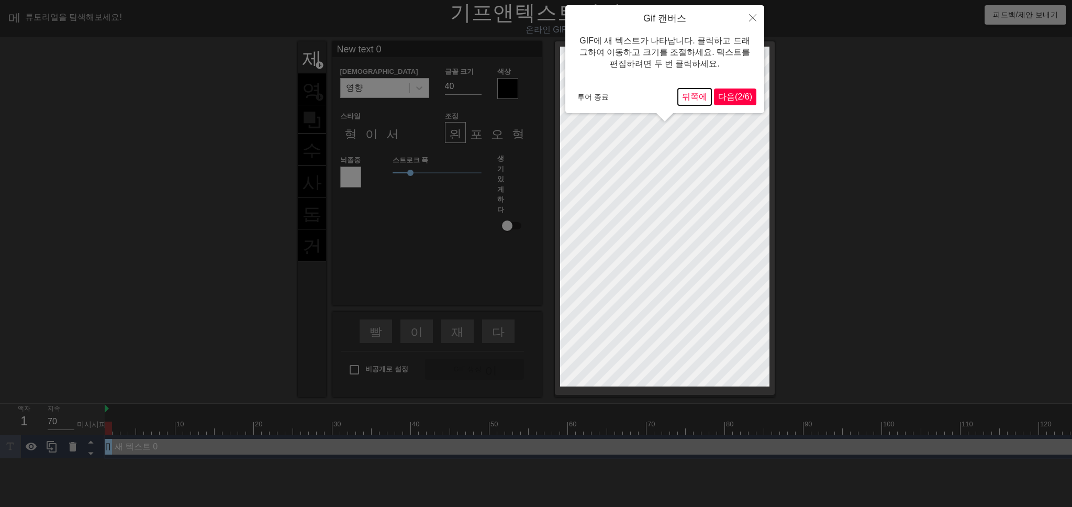
click at [686, 94] on font "뒤쪽에" at bounding box center [694, 96] width 25 height 9
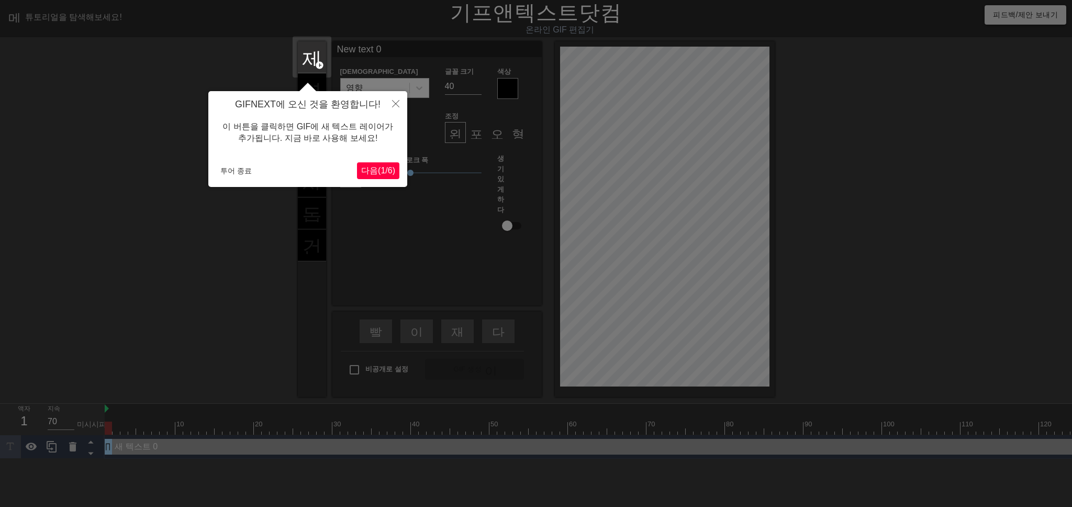
click at [109, 441] on div at bounding box center [536, 253] width 1072 height 507
drag, startPoint x: 107, startPoint y: 410, endPoint x: 148, endPoint y: 410, distance: 40.8
click at [148, 410] on div at bounding box center [536, 253] width 1072 height 507
click at [393, 99] on button "닫다" at bounding box center [395, 103] width 23 height 24
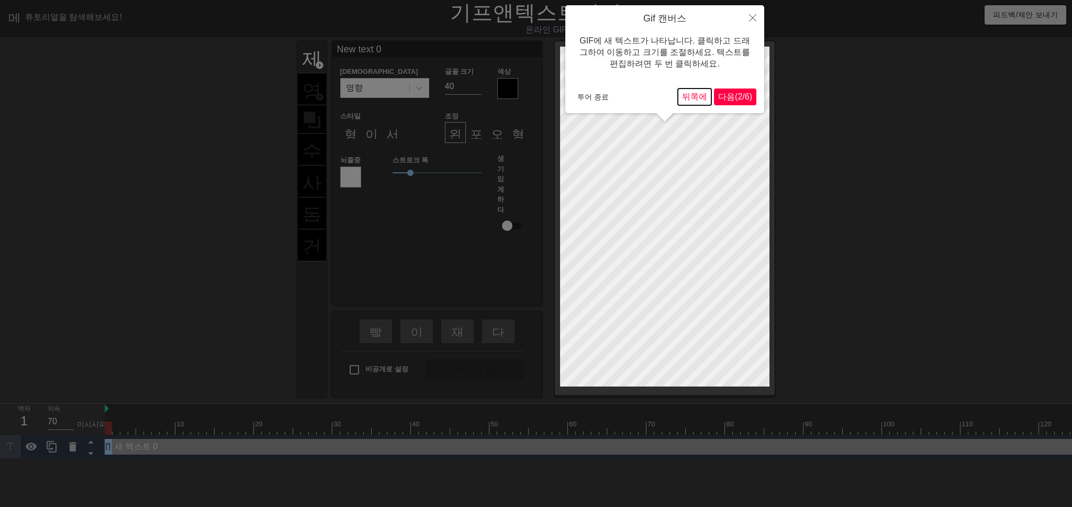
click at [682, 97] on font "뒤쪽에" at bounding box center [694, 96] width 25 height 9
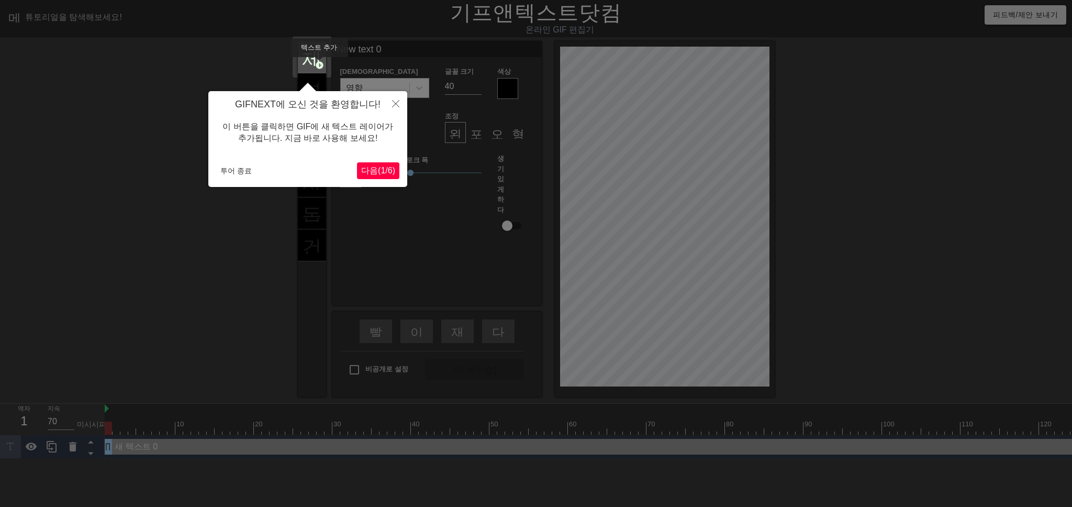
click at [318, 64] on font "add_circle" at bounding box center [319, 65] width 9 height 9
type input "New text 1"
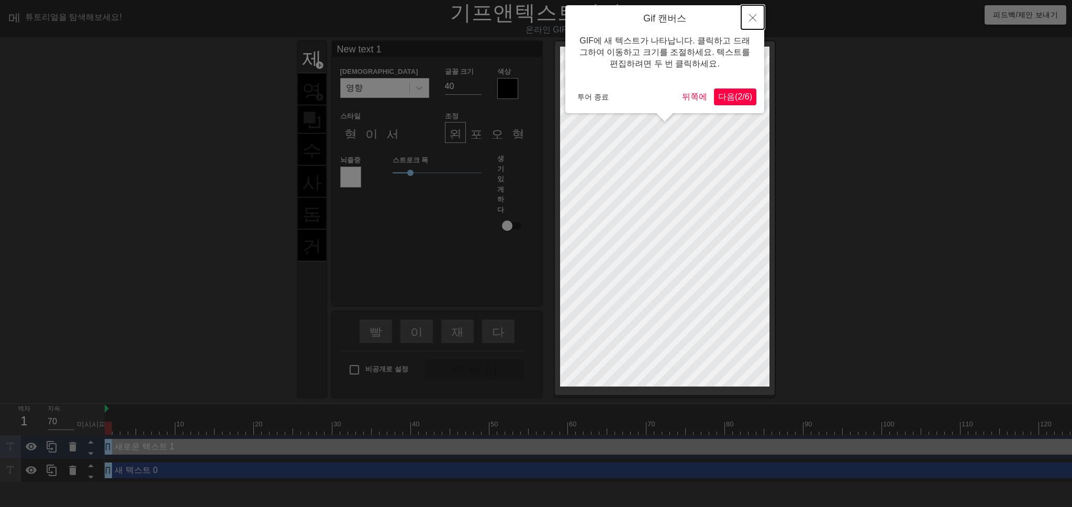
click at [751, 17] on icon "닫다" at bounding box center [752, 17] width 7 height 7
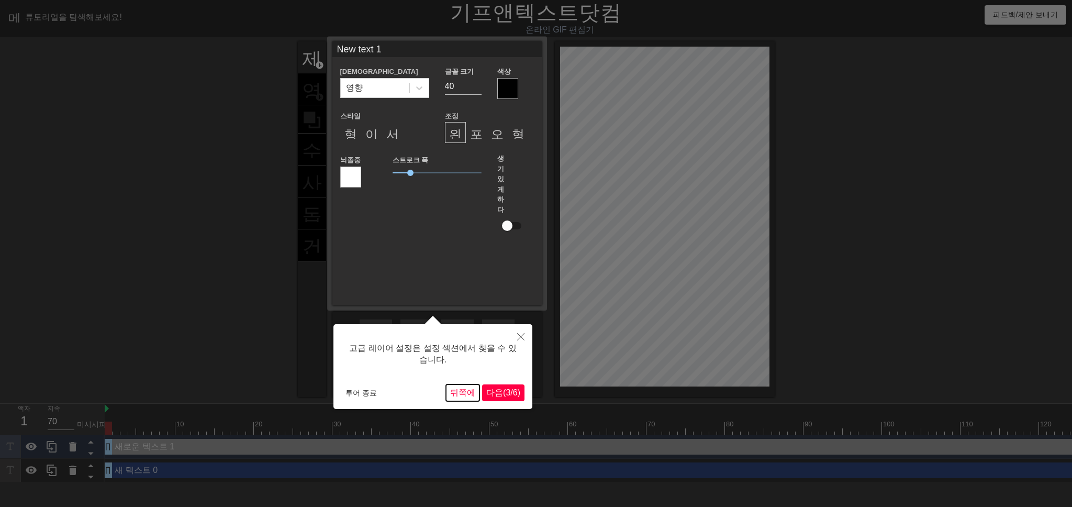
click at [452, 391] on font "뒤쪽에" at bounding box center [462, 392] width 25 height 9
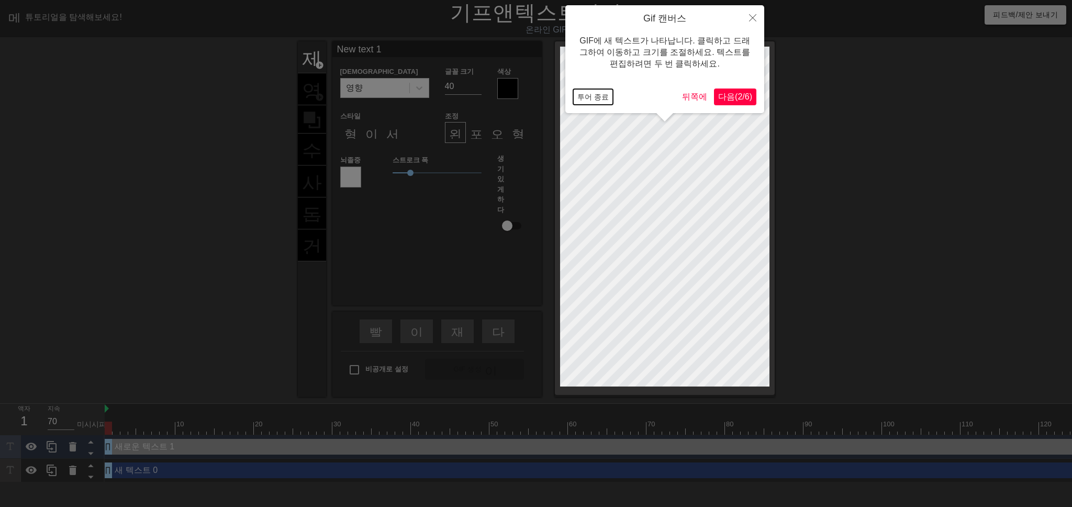
click at [589, 94] on font "투어 종료" at bounding box center [592, 97] width 31 height 8
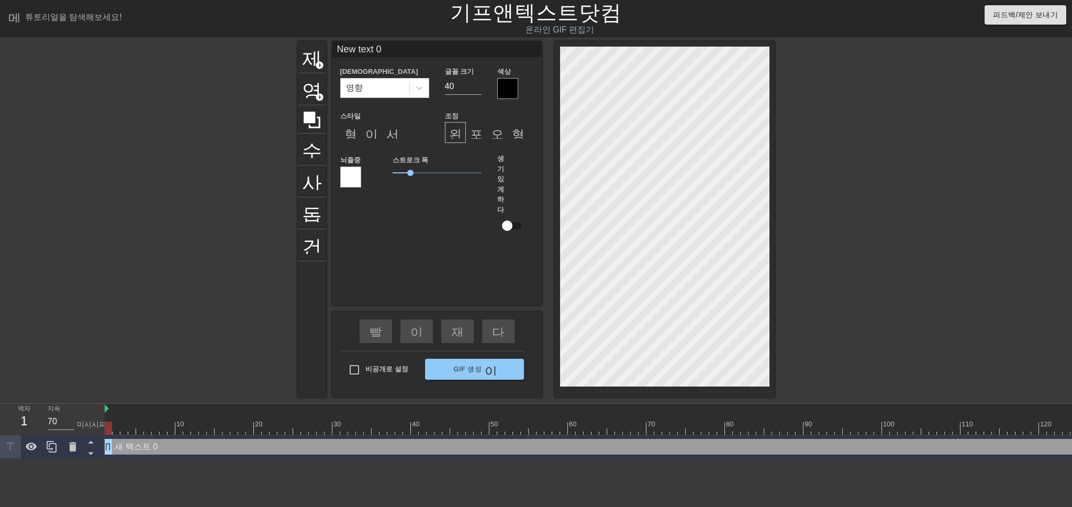
type input "Newtext 0"
type textarea "Newtext 0"
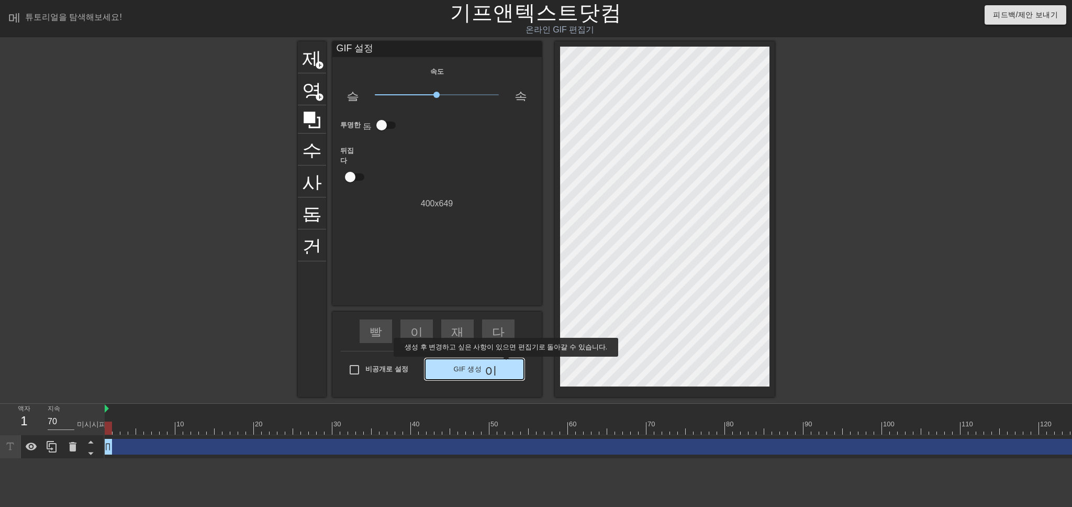
click at [498, 364] on span "GIF 생성 이중 화살표" at bounding box center [474, 369] width 91 height 13
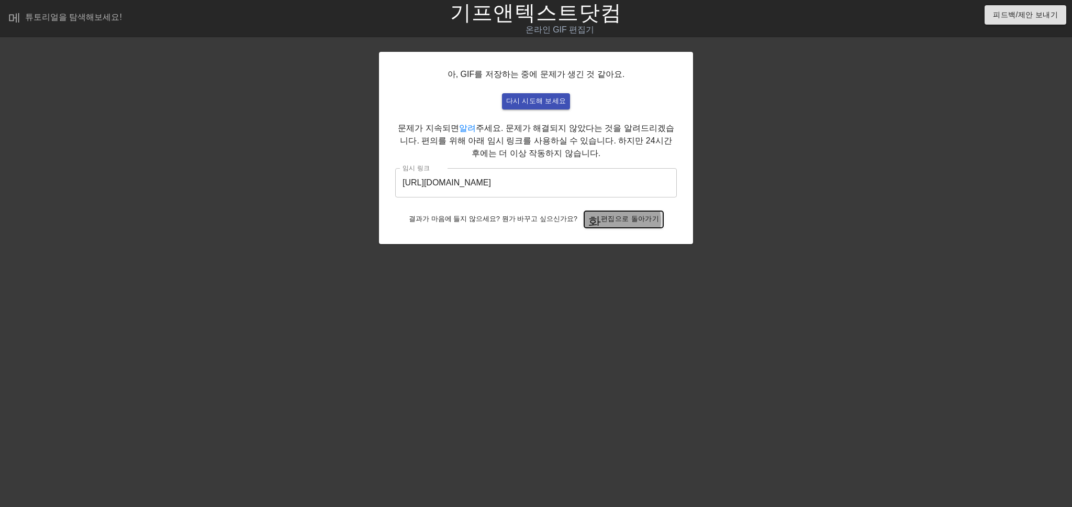
click at [615, 221] on font "편집으로 돌아가기" at bounding box center [630, 219] width 58 height 8
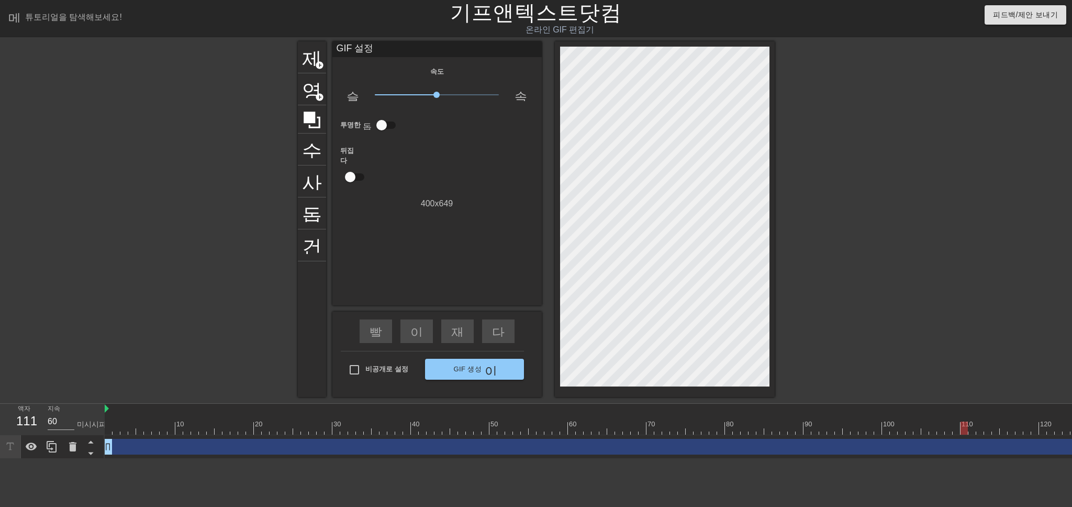
type input "70"
click at [971, 435] on div "드래그 핸들 드래그 핸들" at bounding box center [788, 447] width 1366 height 24
click at [961, 434] on div "10 20 30 40 50 60 70 80 90 100 110 120 130 140 150 160" at bounding box center [788, 418] width 1366 height 31
click at [316, 62] on font "add_circle" at bounding box center [319, 65] width 9 height 9
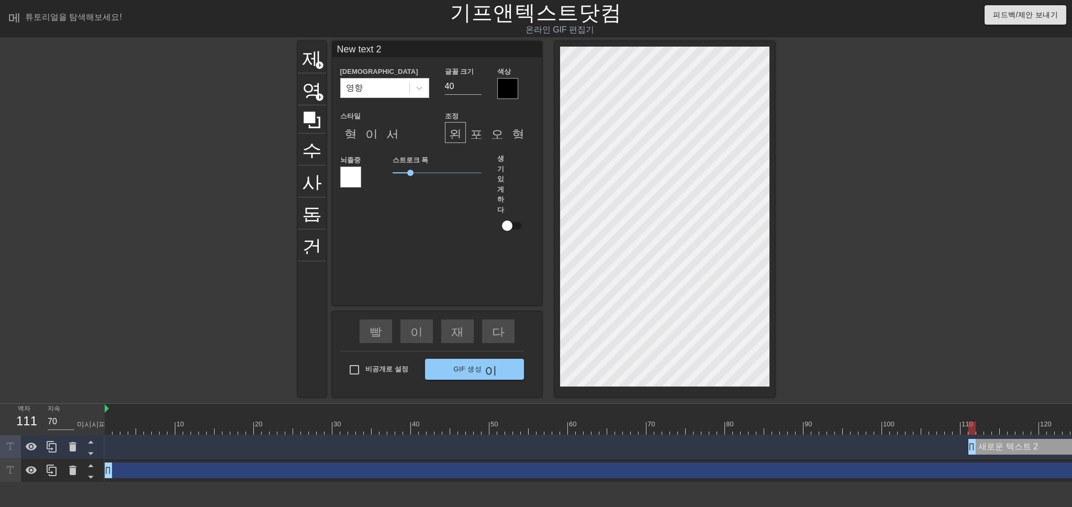
scroll to position [1, 2]
type input "ㄴ"
type textarea "ㄴ"
type input "ㄴㄷ"
type textarea "ㄴㄷ"
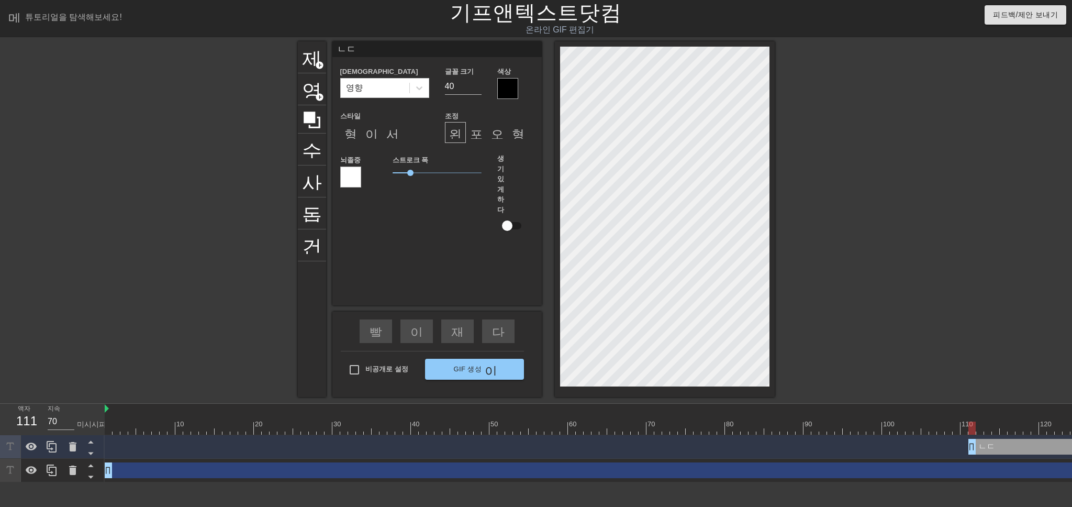
type input "ㄴㄷㅁ"
type textarea "ㄴㄷㅁ"
type input "ㄴㄷ"
type textarea "ㄴㄷ"
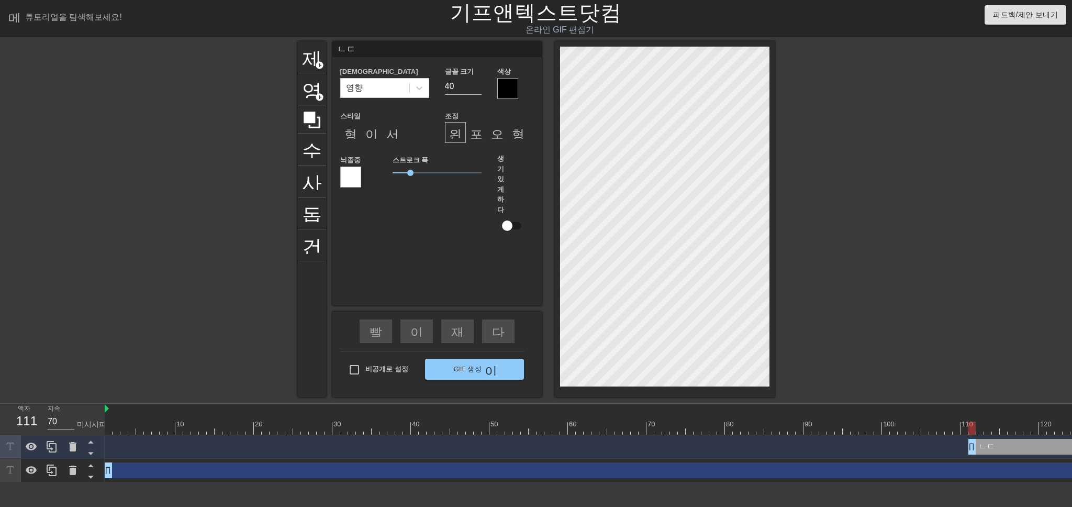
type input "ㄴ"
type textarea "ㄴ"
type input "S"
type textarea "S"
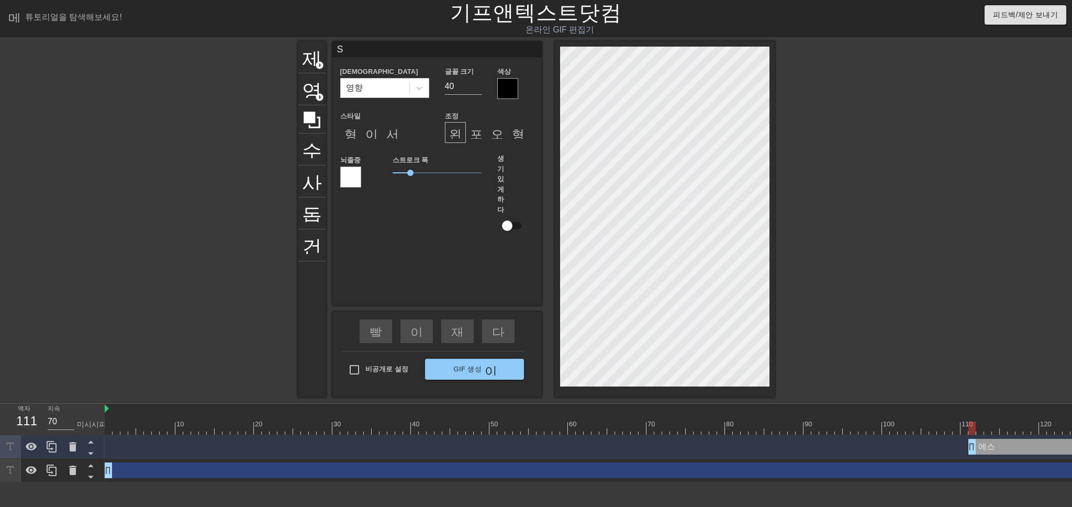
type input "SE"
type textarea "SE"
type input "SEA"
type textarea "SEA"
type input "SEAE"
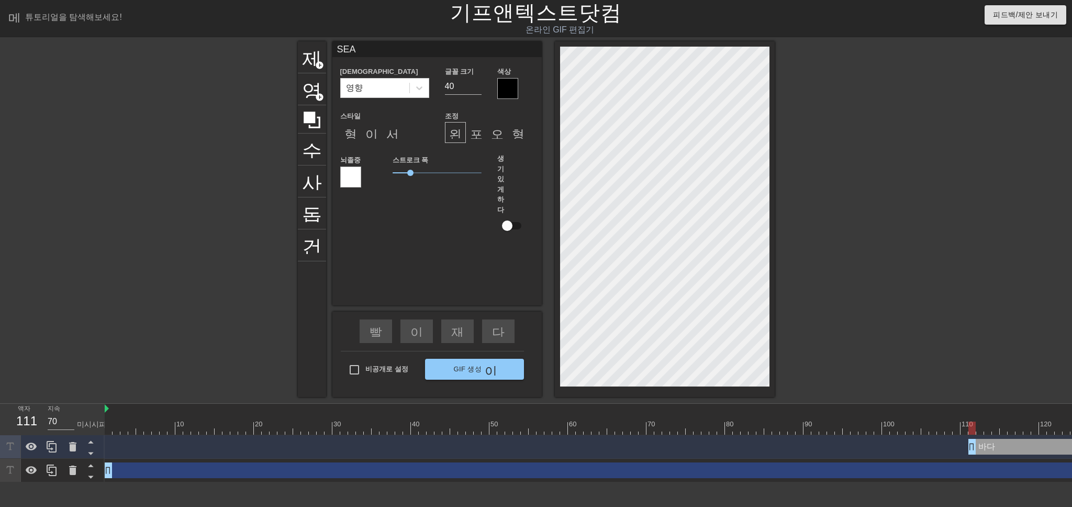
type textarea "SEAE"
type input "SEAEA"
type textarea "SEAEA"
click at [509, 92] on div at bounding box center [507, 88] width 21 height 21
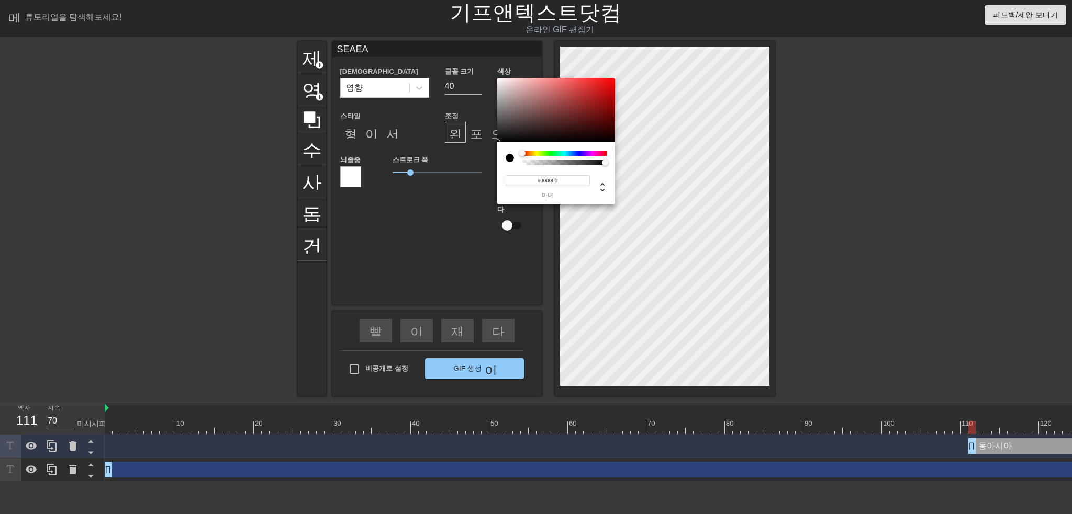
type input "0"
click at [546, 162] on div at bounding box center [564, 162] width 81 height 5
type input "0.2"
click at [540, 162] on div at bounding box center [564, 162] width 81 height 5
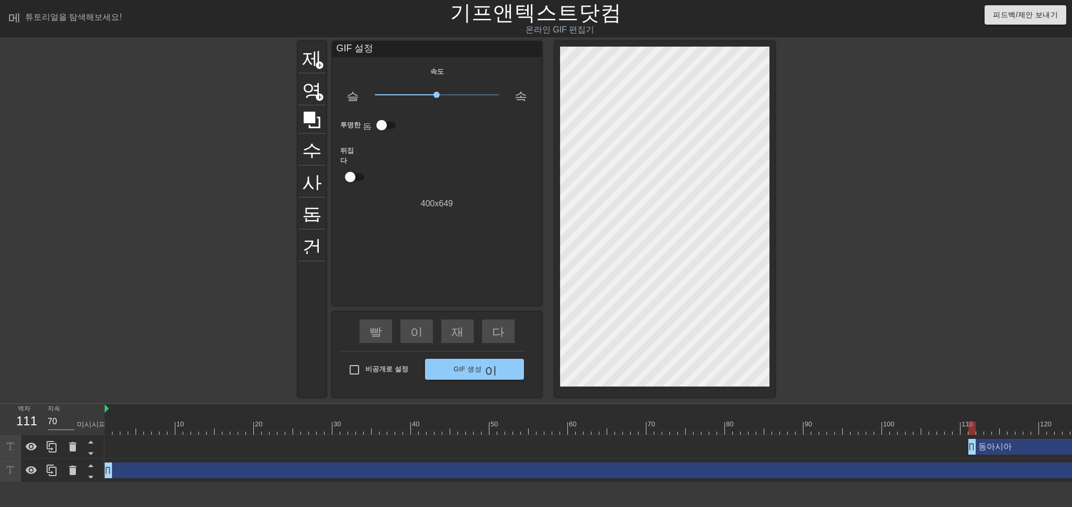
click at [978, 435] on div "동아시아 드래그 핸들 드래그 핸들" at bounding box center [788, 447] width 1366 height 24
click at [977, 433] on div at bounding box center [788, 427] width 1366 height 13
click at [316, 89] on font "영상" at bounding box center [322, 88] width 40 height 20
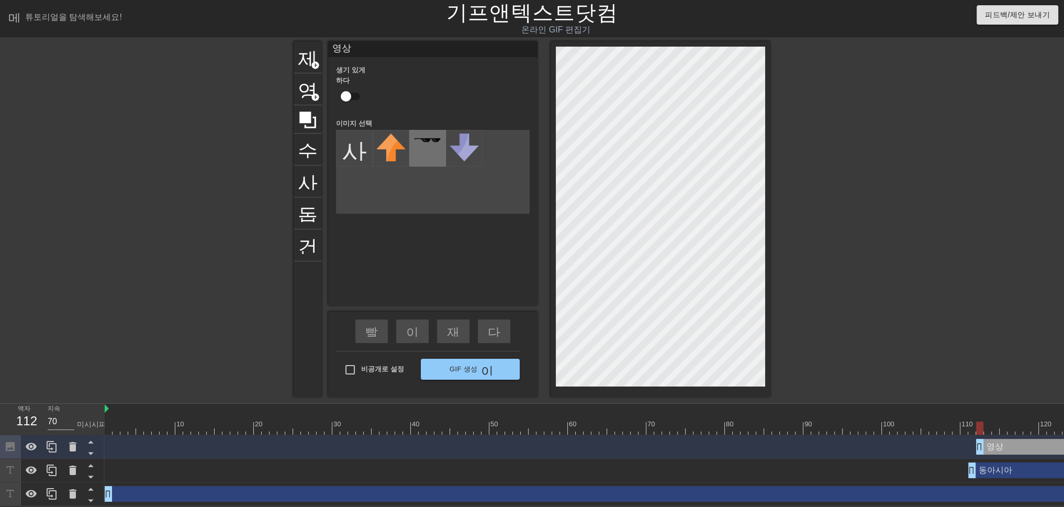
click at [437, 148] on div at bounding box center [427, 148] width 37 height 37
